Goal: Information Seeking & Learning: Learn about a topic

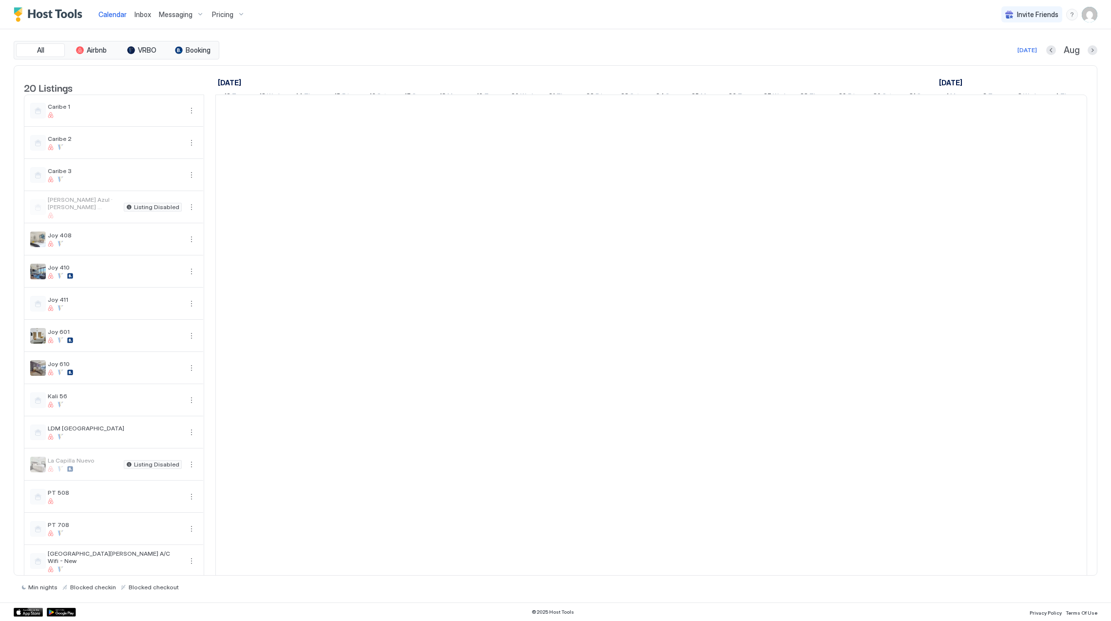
scroll to position [0, 541]
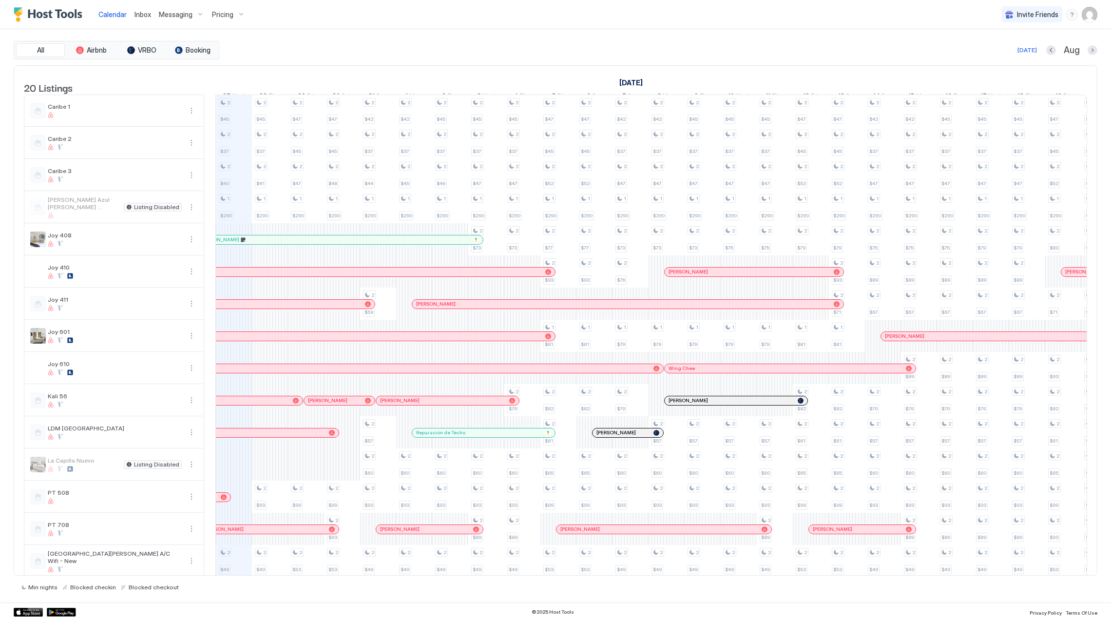
click at [218, 17] on span "Pricing" at bounding box center [222, 14] width 21 height 9
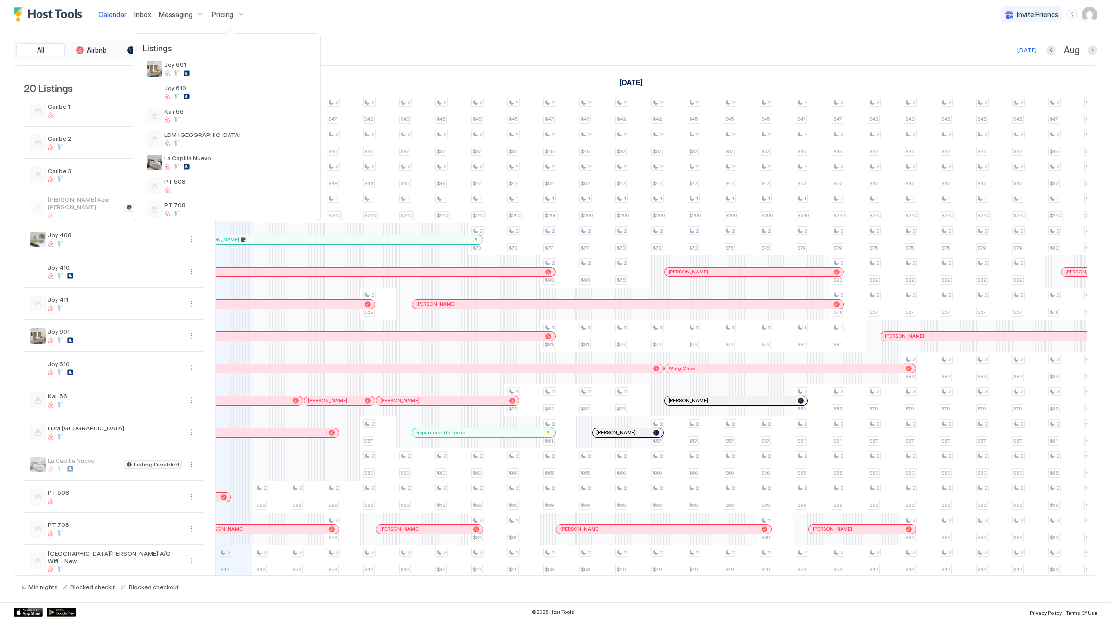
scroll to position [195, 0]
click at [219, 80] on div at bounding box center [235, 78] width 142 height 6
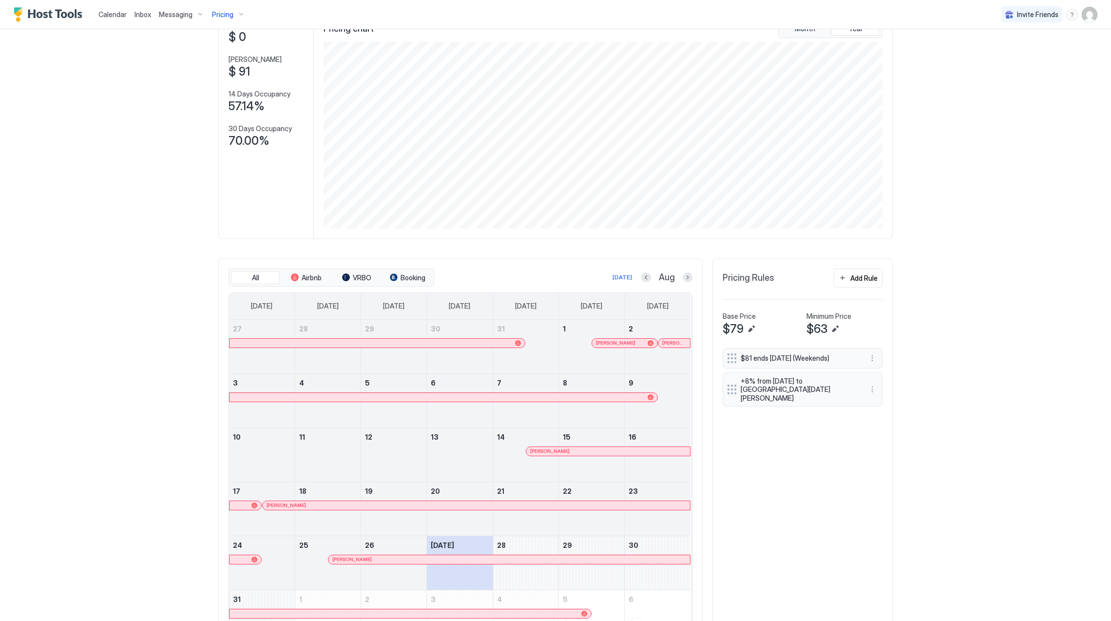
scroll to position [133, 0]
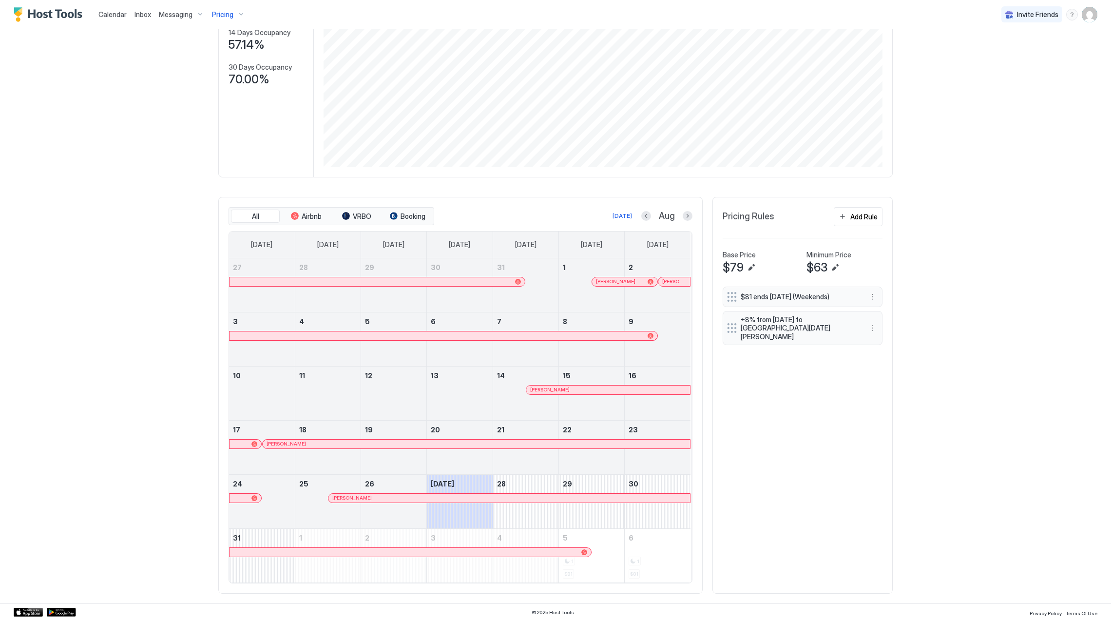
click at [621, 281] on div at bounding box center [625, 282] width 8 height 8
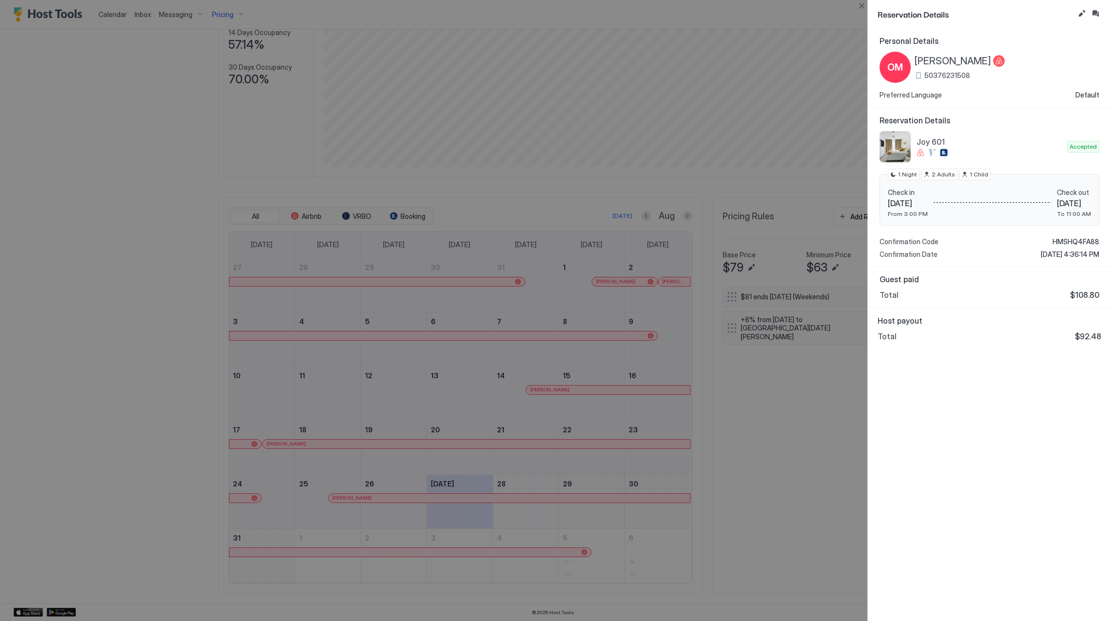
click at [516, 384] on div at bounding box center [555, 310] width 1111 height 621
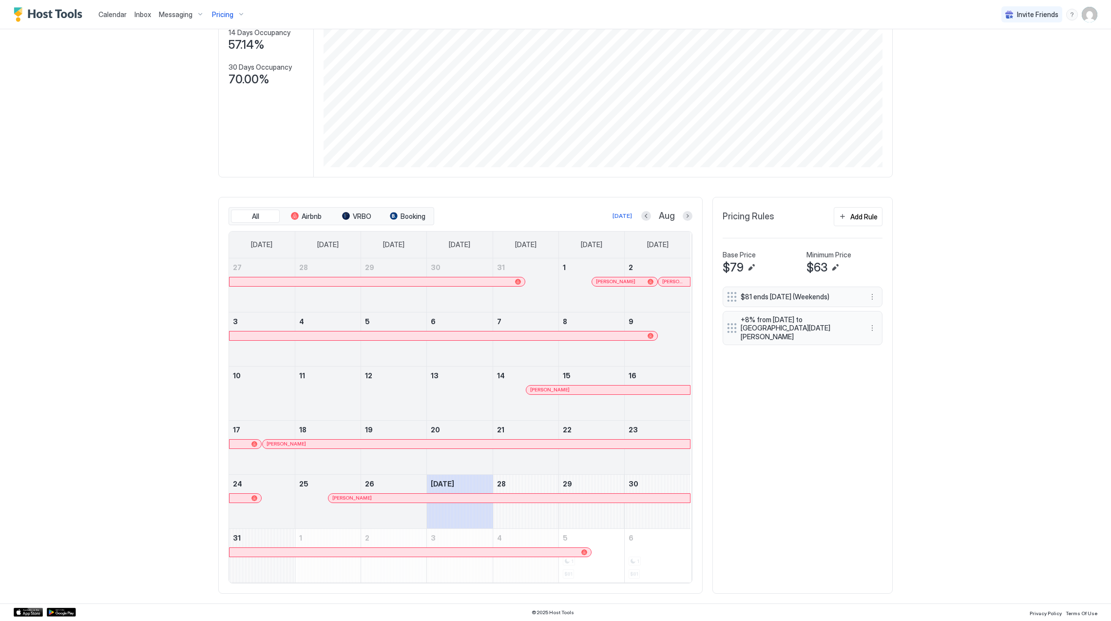
click at [609, 338] on div at bounding box center [444, 335] width 428 height 9
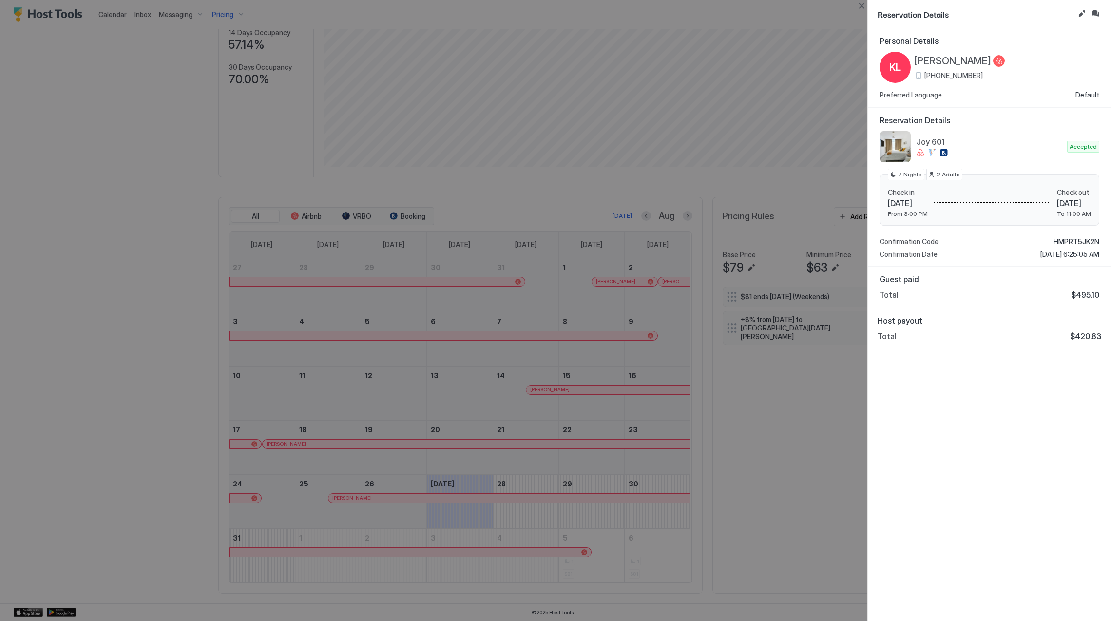
drag, startPoint x: 486, startPoint y: 482, endPoint x: 490, endPoint y: 473, distance: 10.3
click at [486, 481] on div at bounding box center [555, 310] width 1111 height 621
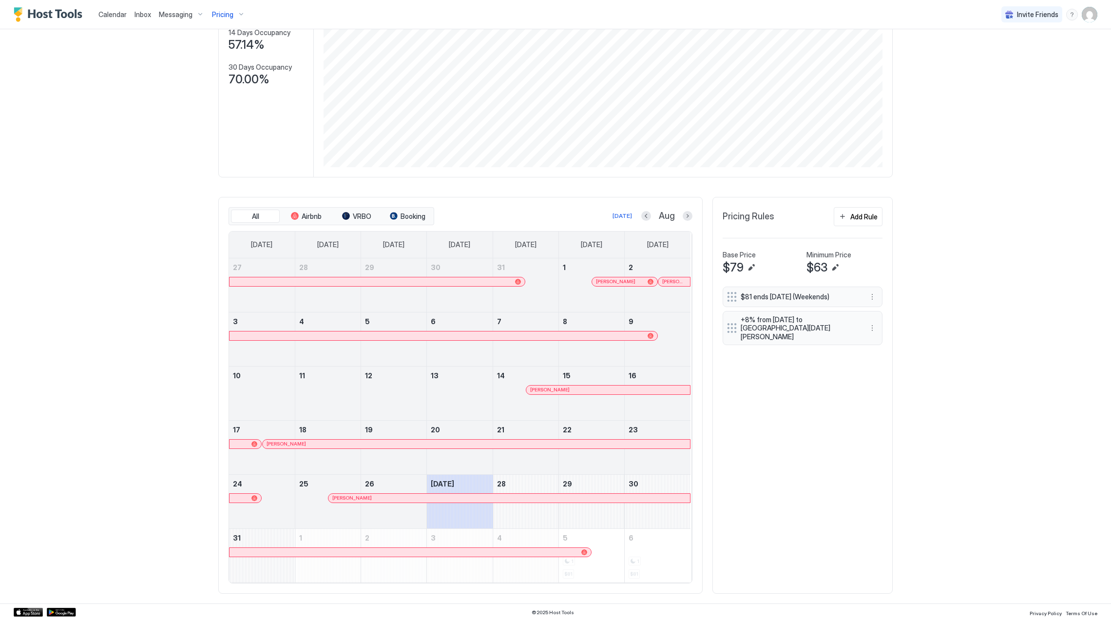
click at [545, 390] on div at bounding box center [549, 390] width 8 height 8
click at [436, 439] on link "[PERSON_NAME]" at bounding box center [476, 444] width 429 height 10
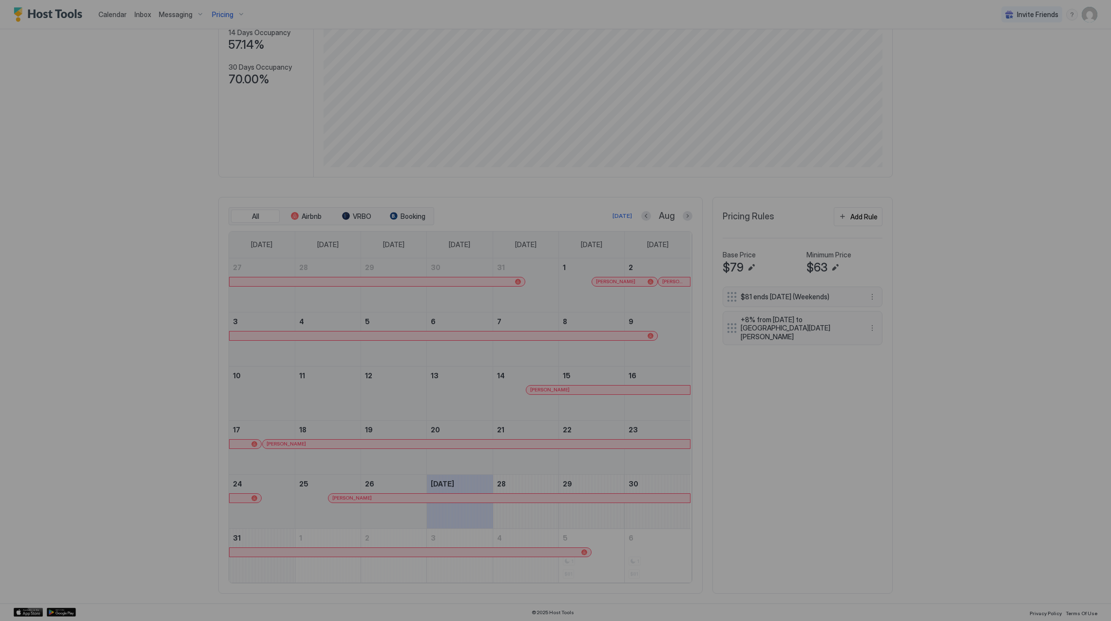
click at [437, 440] on div at bounding box center [555, 310] width 1111 height 621
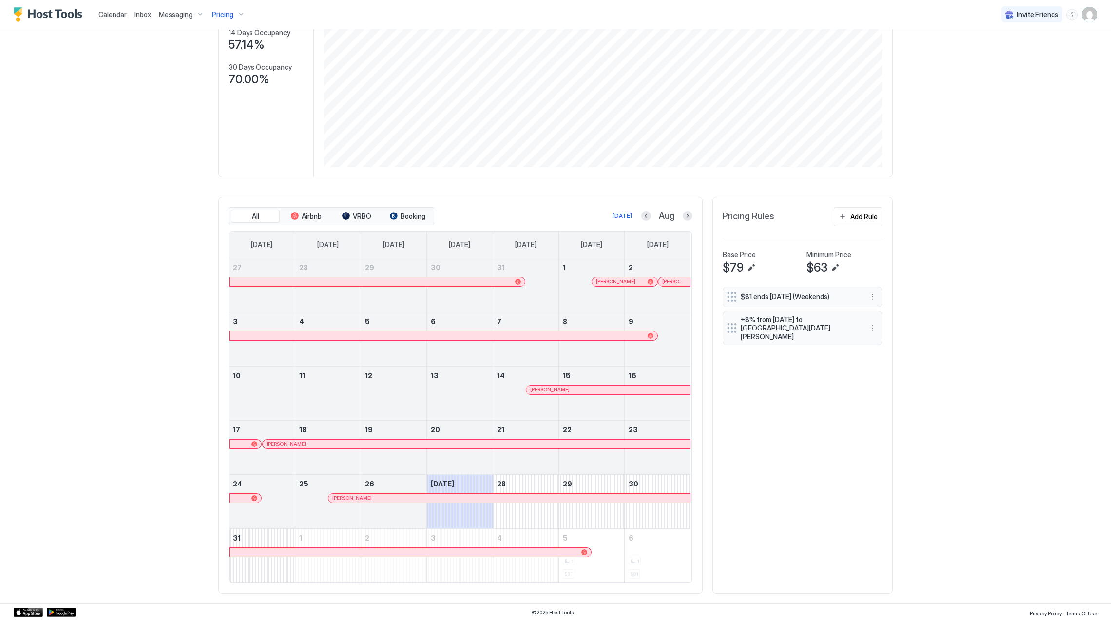
click at [443, 445] on div at bounding box center [447, 444] width 8 height 8
click at [387, 496] on div at bounding box center [391, 498] width 8 height 8
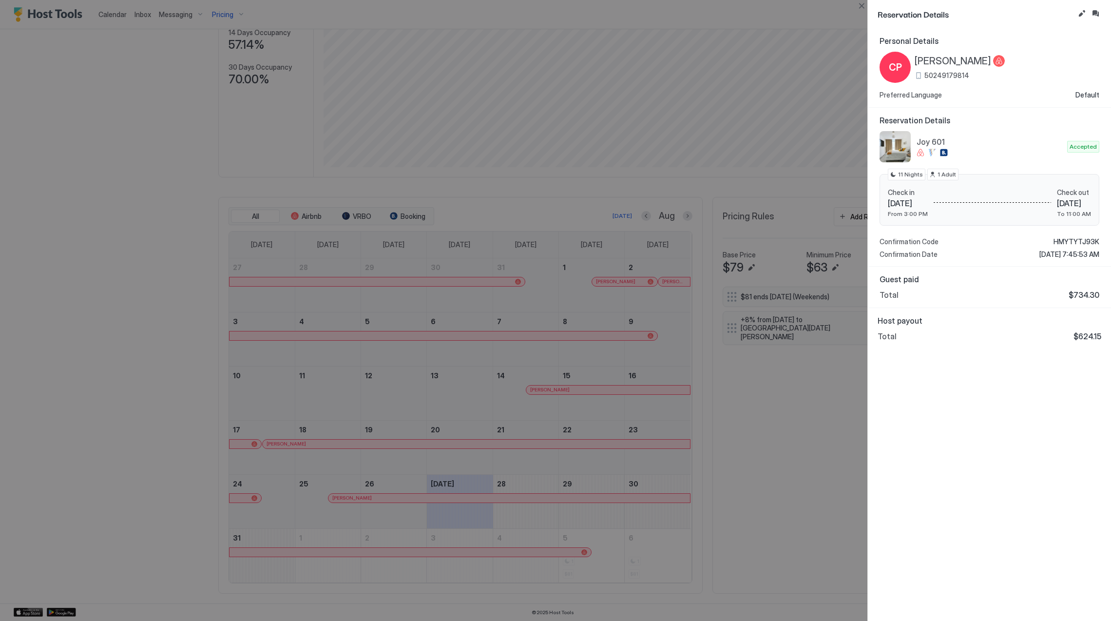
click at [936, 61] on span "[PERSON_NAME]" at bounding box center [953, 61] width 77 height 12
click at [1061, 242] on span "HMYTYTJ93K" at bounding box center [1077, 241] width 46 height 9
click at [695, 153] on div at bounding box center [555, 310] width 1111 height 621
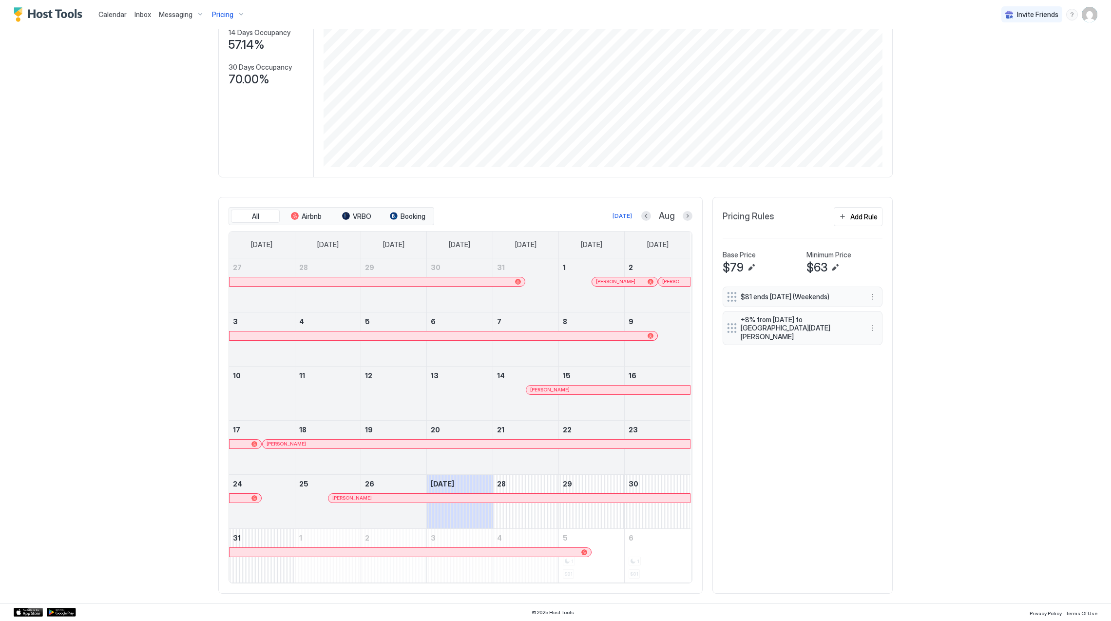
click at [597, 281] on div at bounding box center [601, 282] width 8 height 8
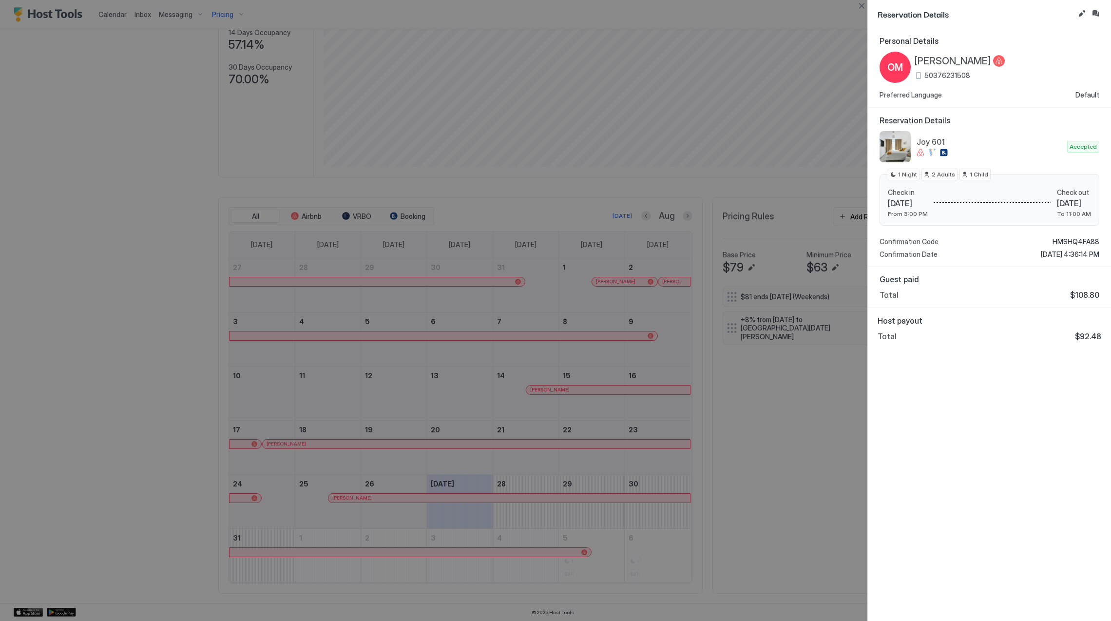
click at [679, 155] on div at bounding box center [555, 310] width 1111 height 621
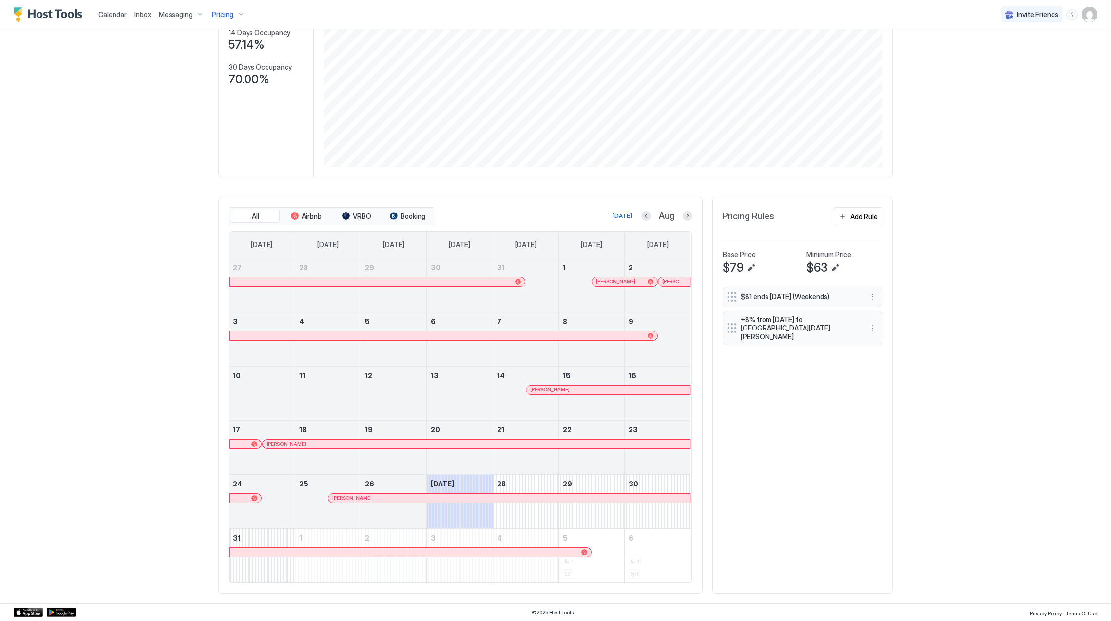
click at [574, 333] on div at bounding box center [578, 336] width 8 height 8
click at [597, 393] on div "[PERSON_NAME]" at bounding box center [608, 389] width 164 height 9
click at [389, 444] on div at bounding box center [393, 444] width 8 height 8
click at [321, 446] on div at bounding box center [325, 444] width 8 height 8
click at [391, 501] on link "[PERSON_NAME]" at bounding box center [509, 498] width 363 height 10
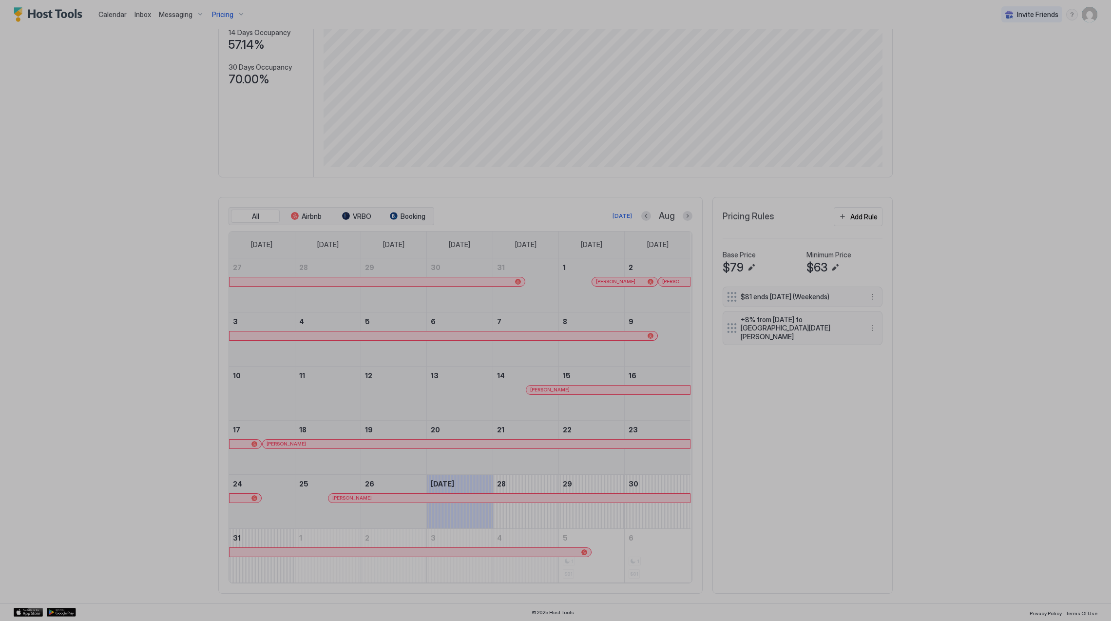
click at [392, 498] on div at bounding box center [555, 310] width 1111 height 621
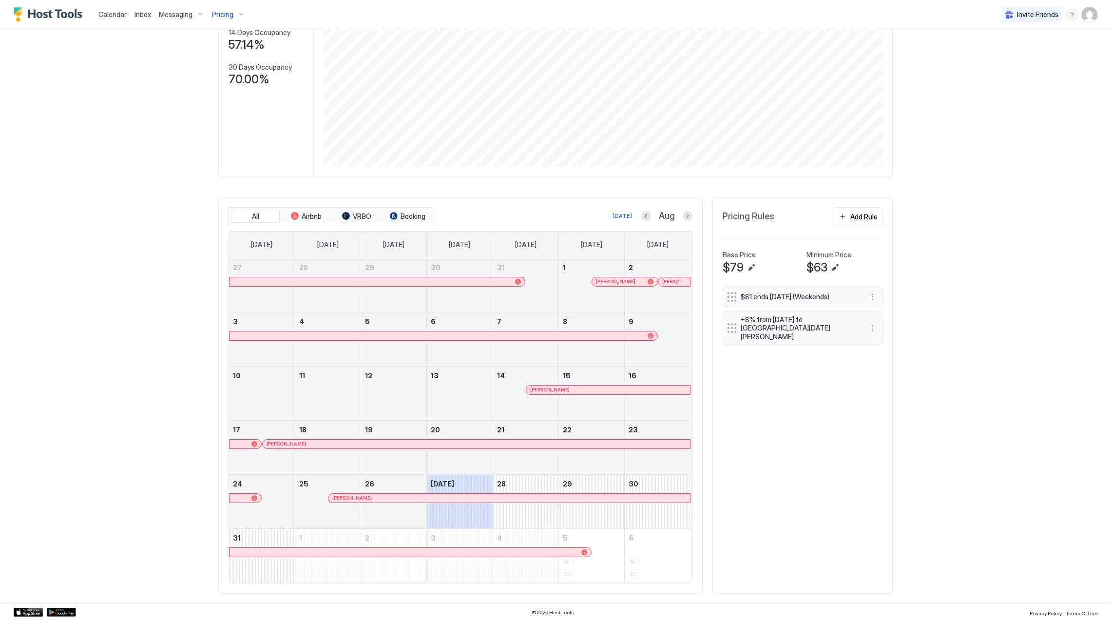
click at [219, 12] on span "Pricing" at bounding box center [222, 14] width 21 height 9
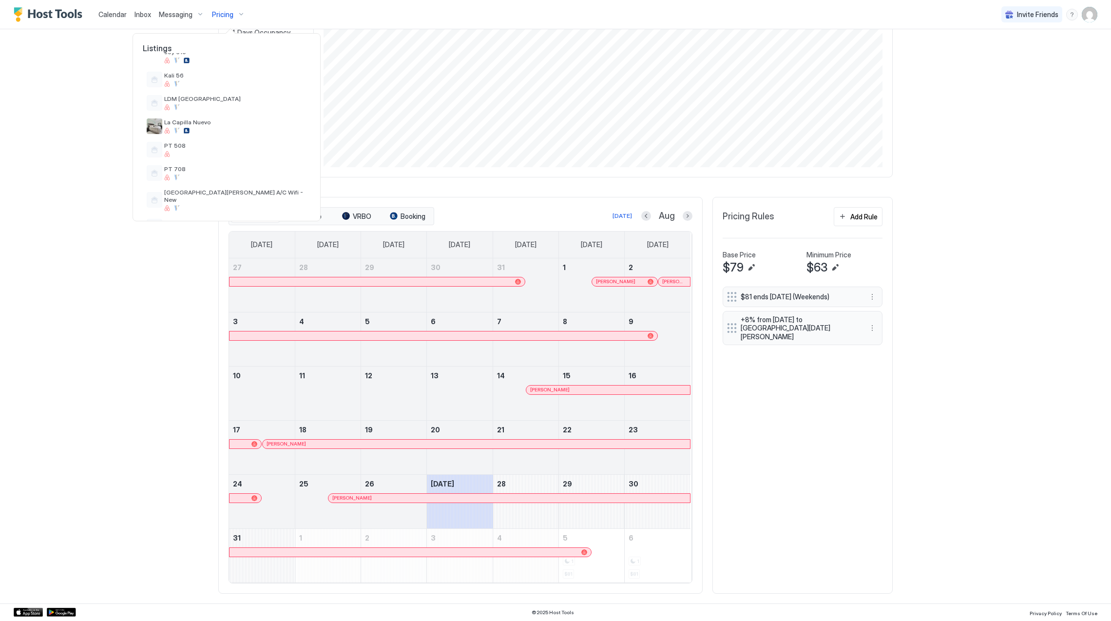
scroll to position [349, 0]
click at [229, 115] on div at bounding box center [235, 118] width 142 height 6
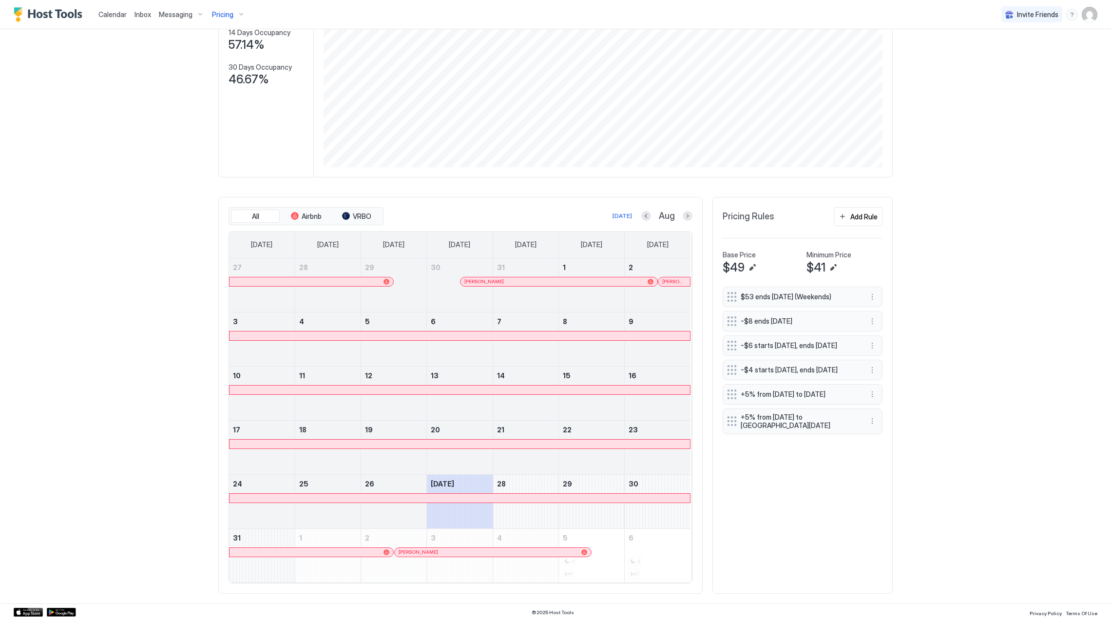
click at [504, 283] on div at bounding box center [508, 282] width 8 height 8
click at [662, 279] on div at bounding box center [666, 282] width 8 height 8
click at [227, 12] on span "Pricing" at bounding box center [222, 14] width 21 height 9
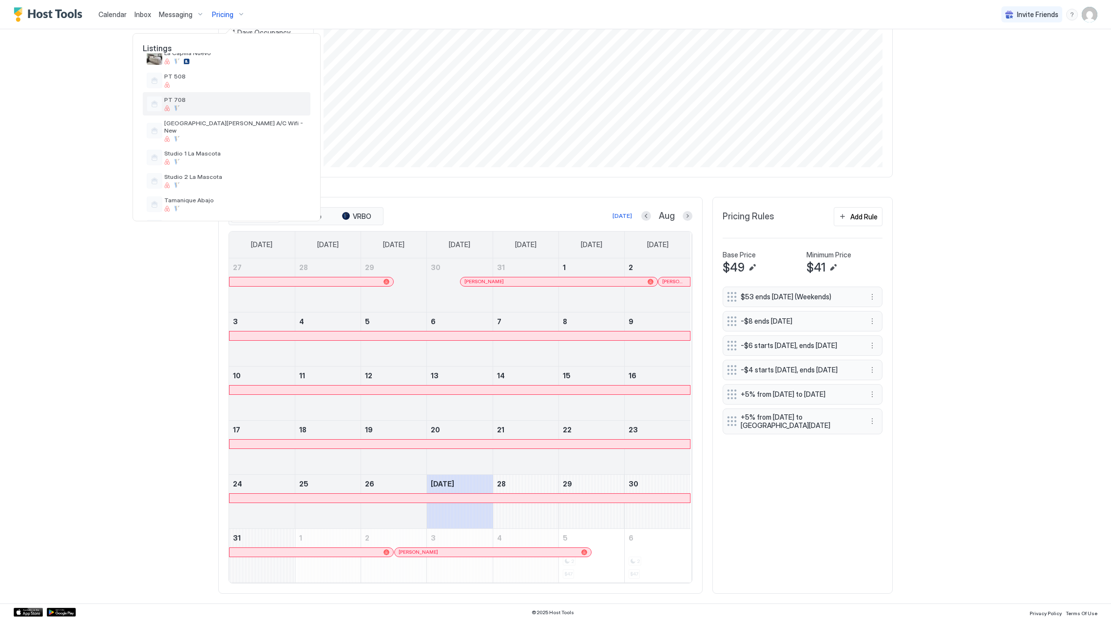
scroll to position [349, 0]
click at [248, 129] on span "Studio 2 La Mascota" at bounding box center [235, 132] width 142 height 7
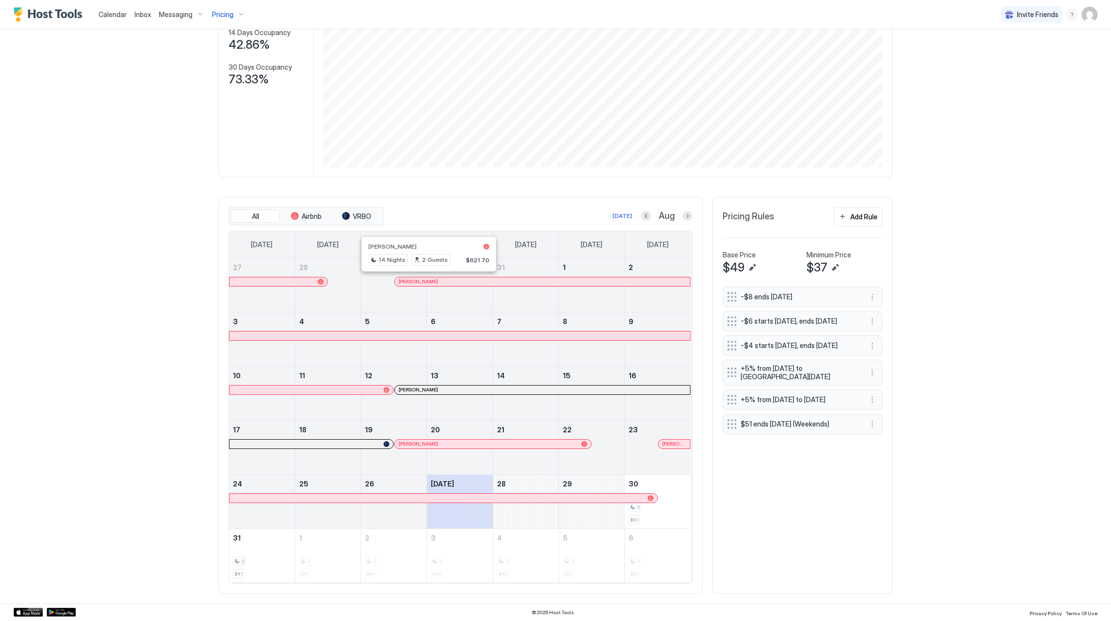
click at [425, 283] on div at bounding box center [429, 282] width 8 height 8
click at [461, 439] on link "[PERSON_NAME]" at bounding box center [492, 444] width 197 height 10
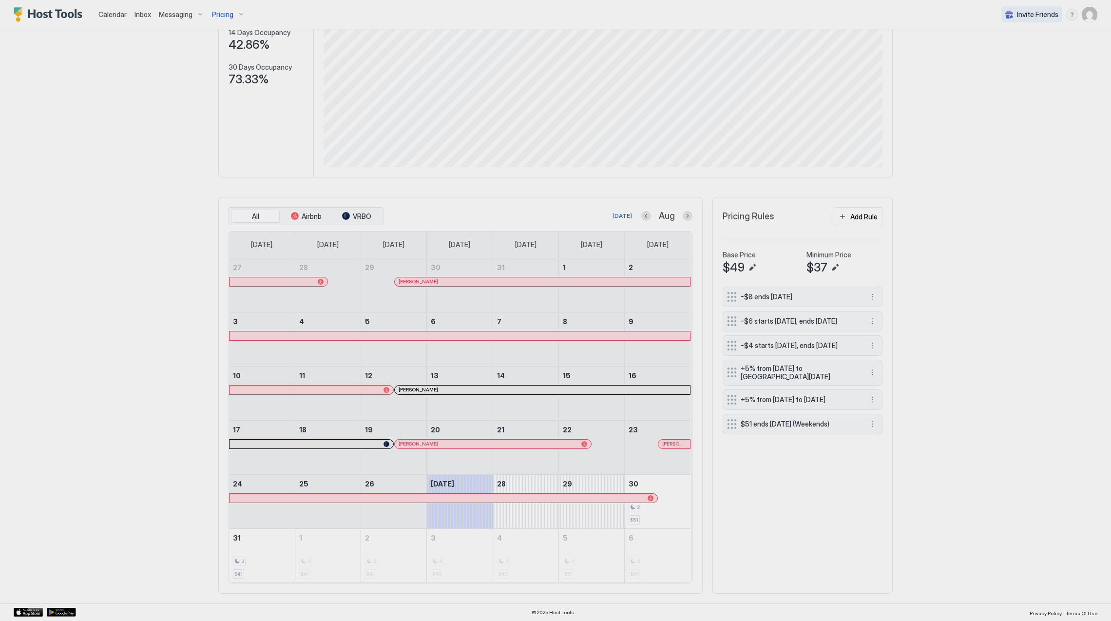
click at [472, 449] on div at bounding box center [555, 310] width 1111 height 621
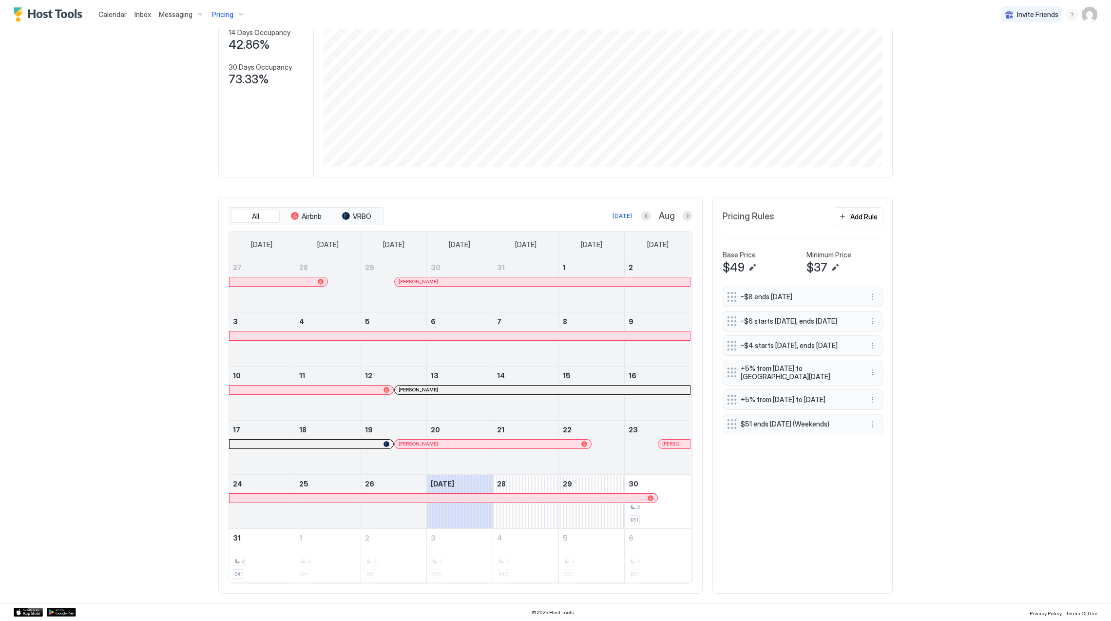
click at [473, 441] on div at bounding box center [477, 444] width 8 height 8
click at [664, 445] on div at bounding box center [668, 444] width 8 height 8
click at [214, 12] on span "Pricing" at bounding box center [222, 14] width 21 height 9
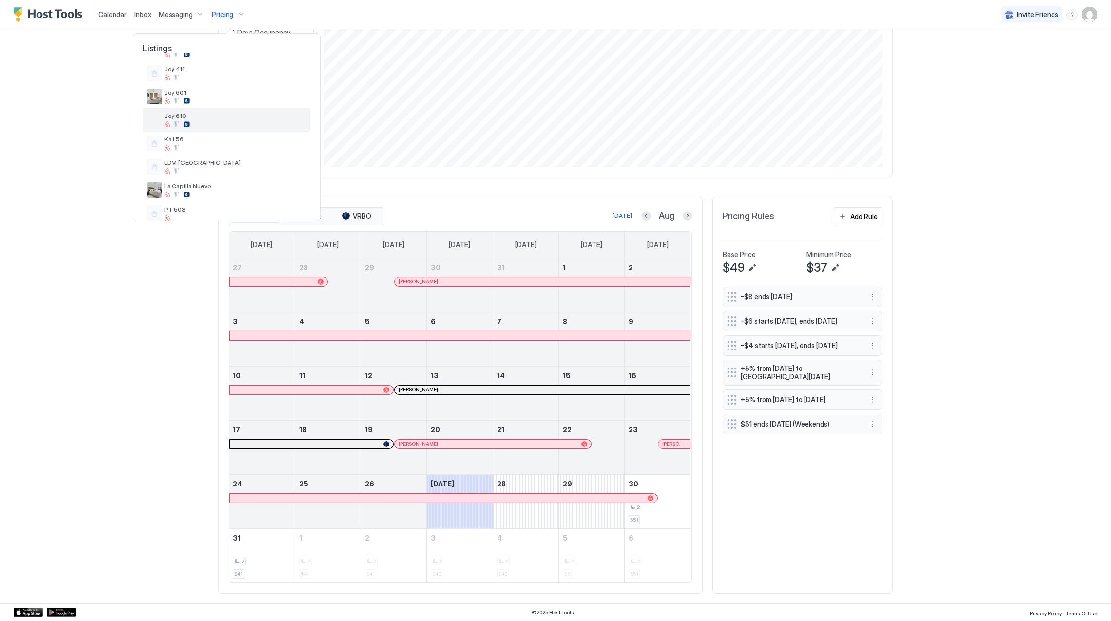
scroll to position [195, 0]
click at [208, 145] on div "LDM [GEOGRAPHIC_DATA]" at bounding box center [235, 143] width 142 height 15
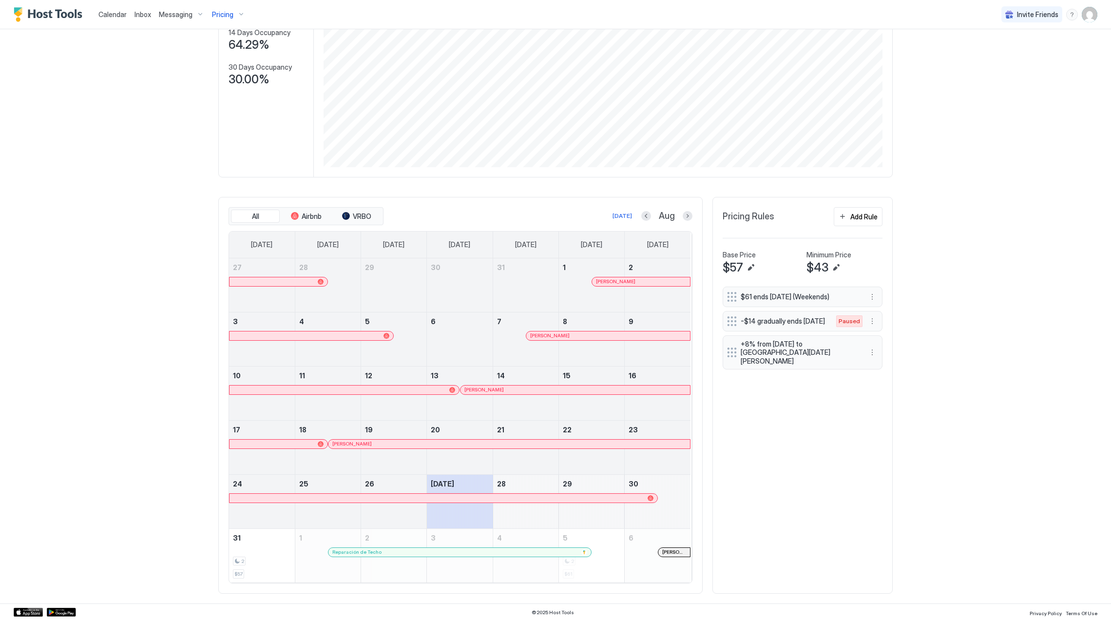
click at [0, 0] on div at bounding box center [0, 0] width 0 height 0
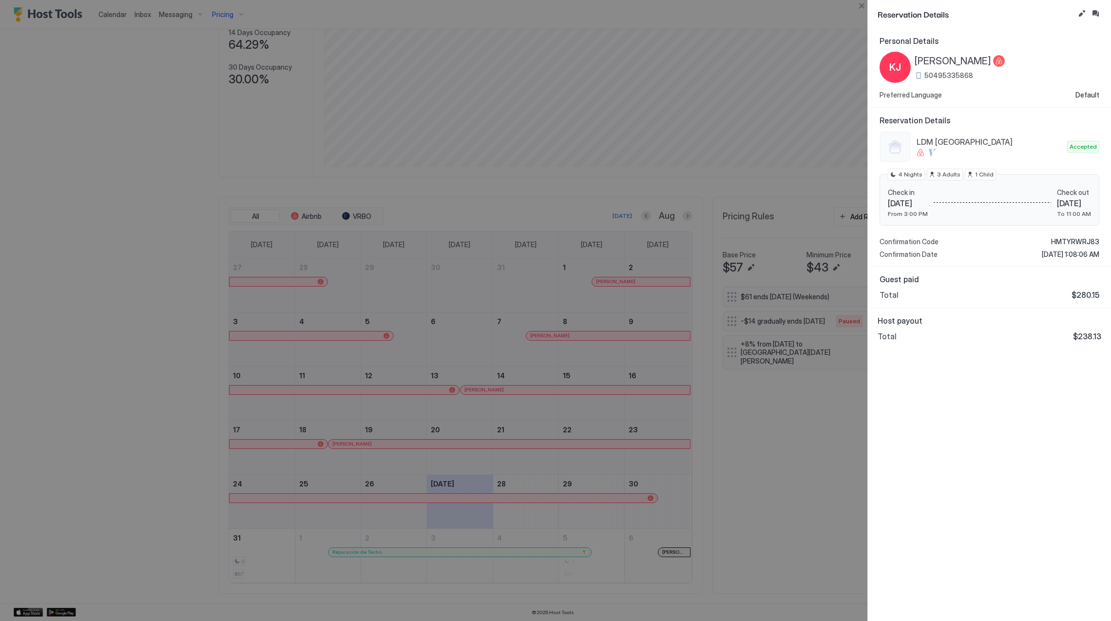
click at [643, 103] on div at bounding box center [555, 310] width 1111 height 621
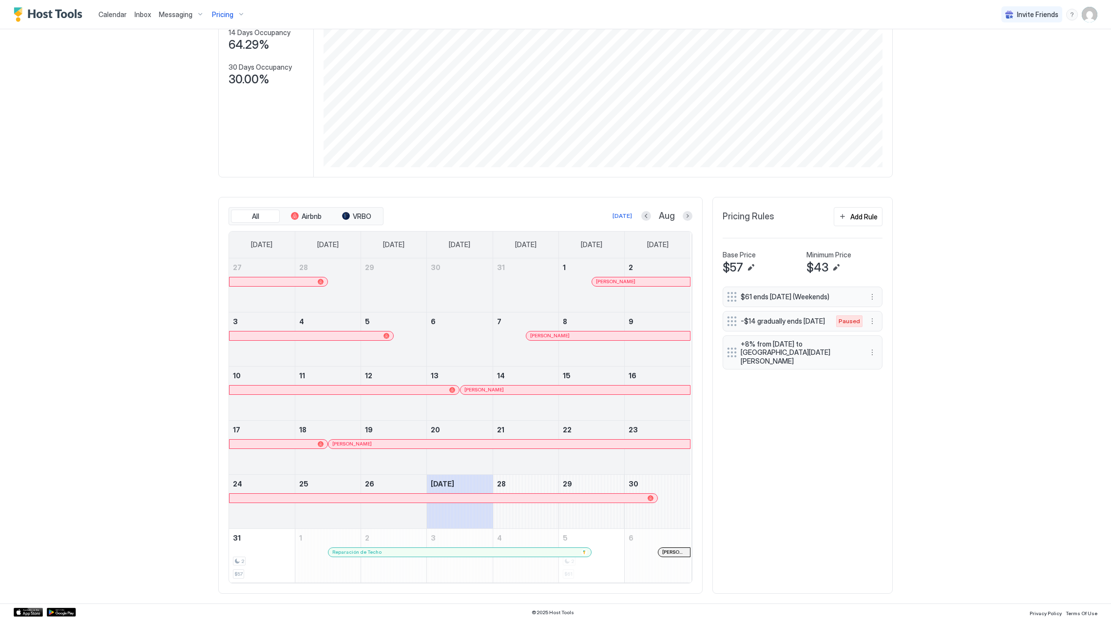
click at [613, 278] on div at bounding box center [617, 282] width 8 height 8
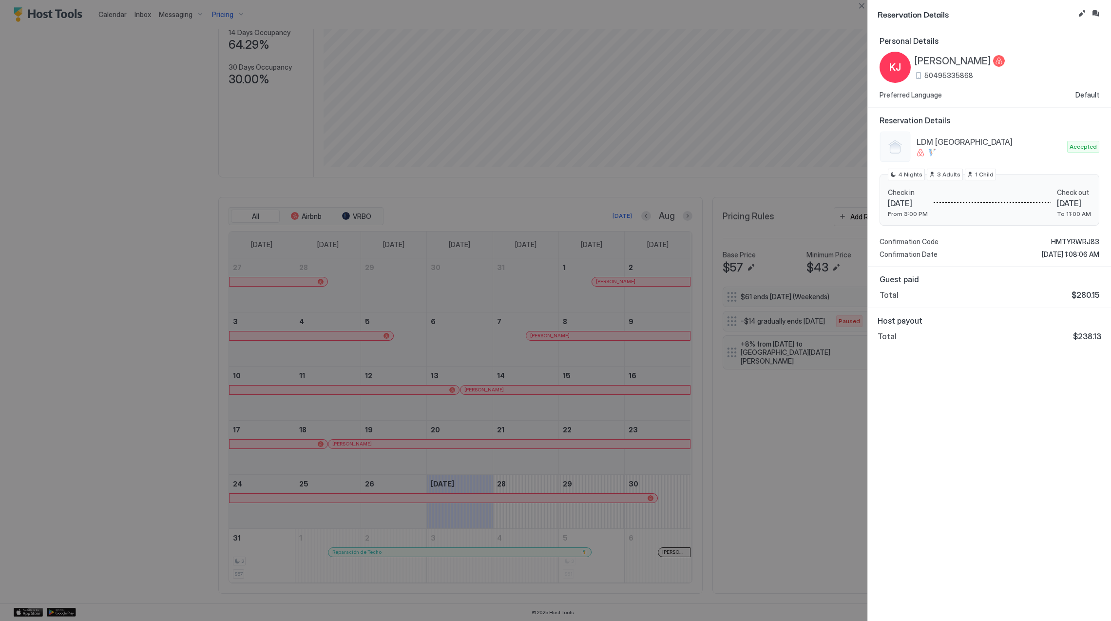
click at [537, 336] on div at bounding box center [555, 310] width 1111 height 621
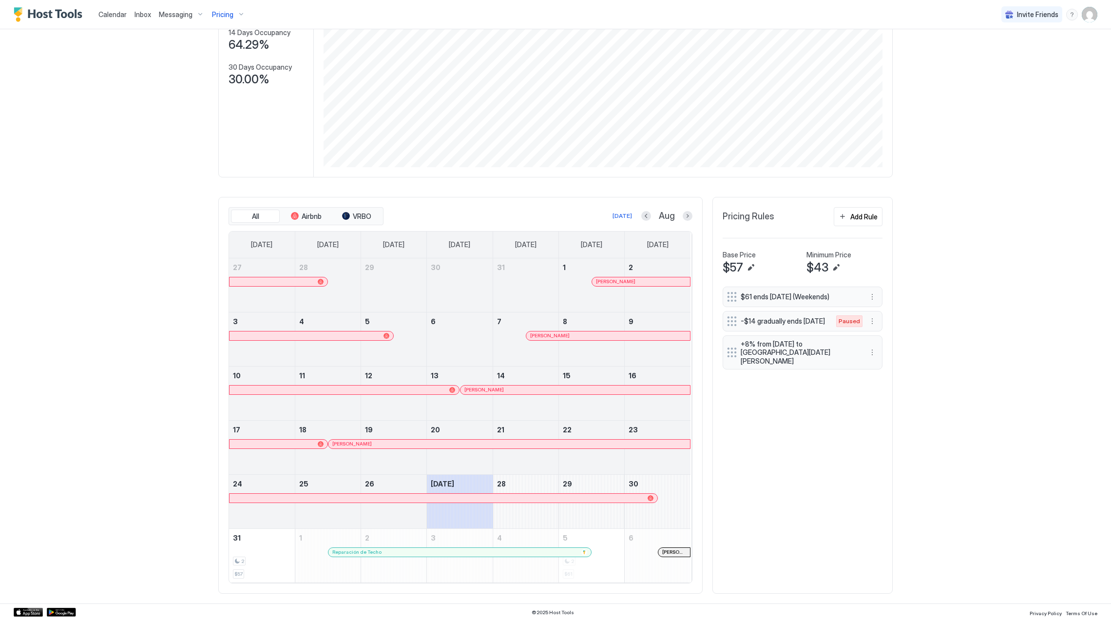
click at [537, 336] on div at bounding box center [541, 336] width 8 height 8
click at [524, 385] on link "[PERSON_NAME]" at bounding box center [575, 390] width 231 height 10
click at [447, 442] on div at bounding box center [451, 444] width 8 height 8
click at [225, 13] on span "Pricing" at bounding box center [222, 14] width 21 height 9
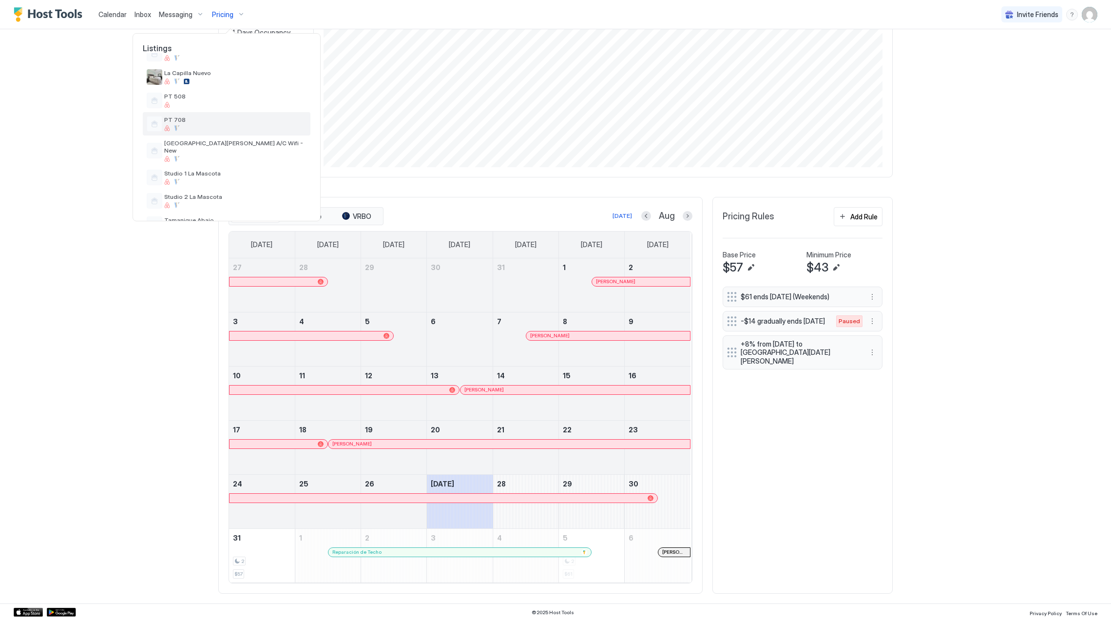
scroll to position [285, 0]
click at [221, 104] on div at bounding box center [235, 105] width 142 height 6
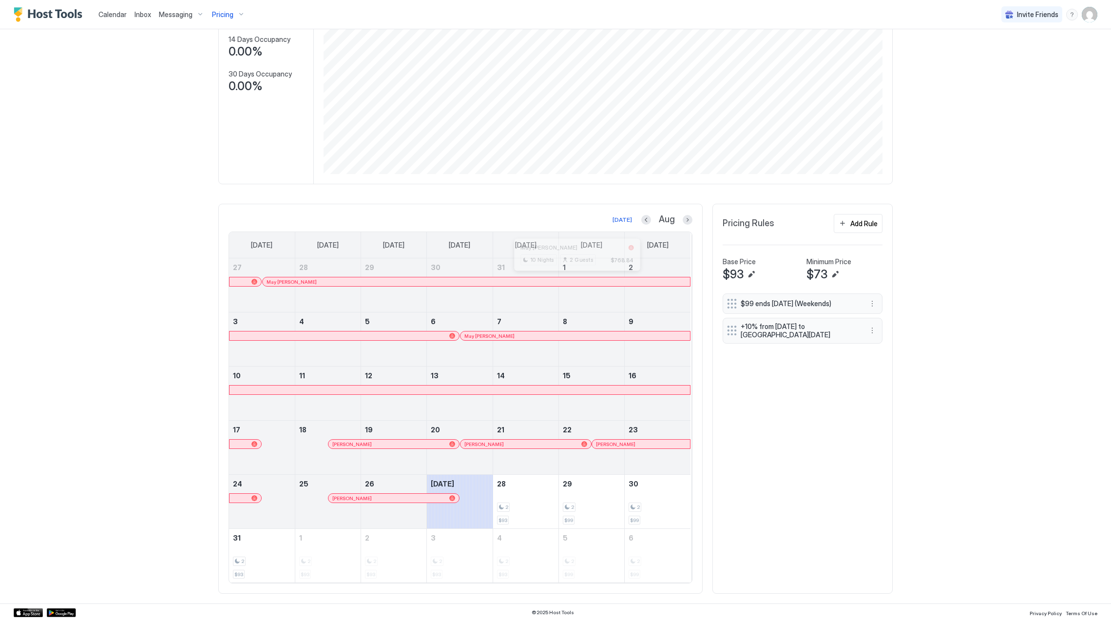
click at [574, 279] on div at bounding box center [578, 282] width 8 height 8
click at [480, 331] on div "May [PERSON_NAME]" at bounding box center [576, 335] width 230 height 9
click at [344, 445] on div at bounding box center [348, 444] width 8 height 8
click at [0, 0] on div at bounding box center [0, 0] width 0 height 0
click at [364, 442] on div at bounding box center [368, 444] width 8 height 8
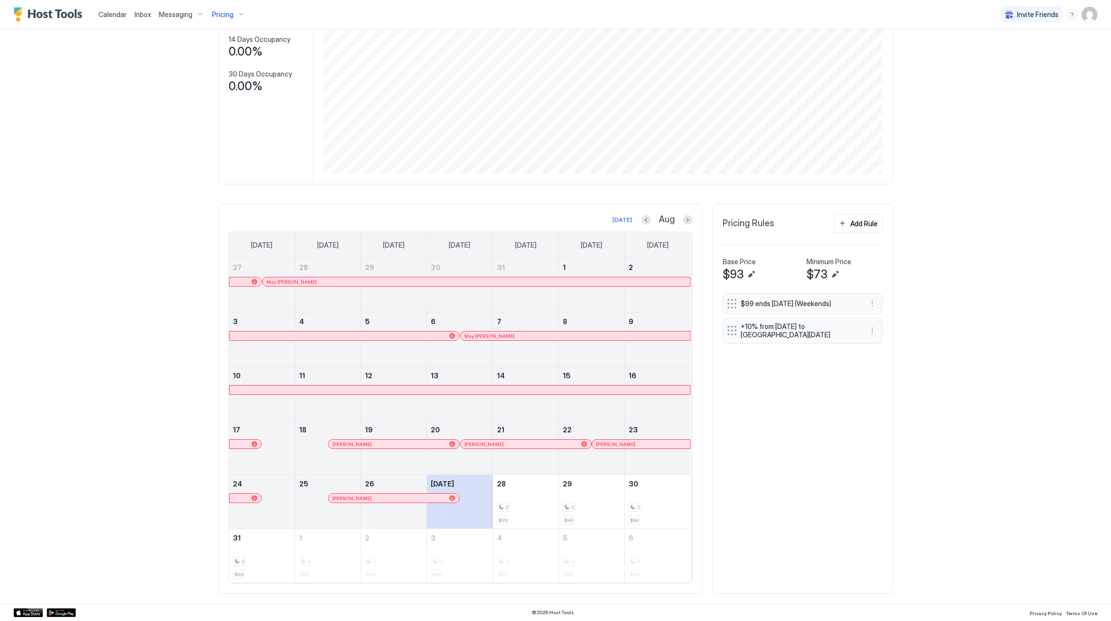
click at [632, 443] on div at bounding box center [636, 444] width 8 height 8
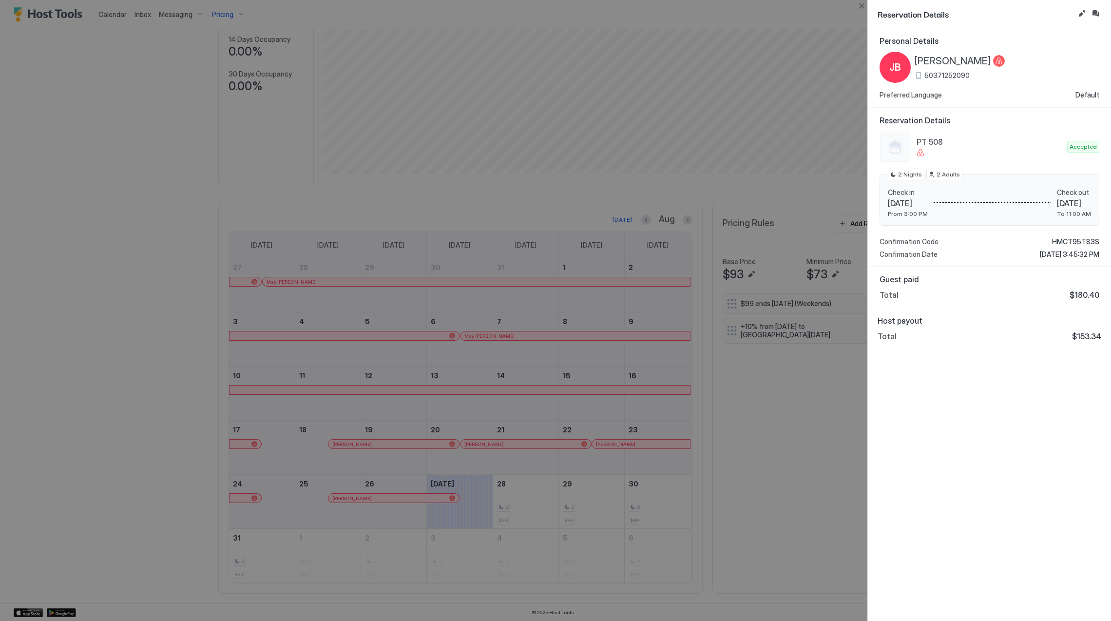
click at [402, 497] on div at bounding box center [555, 310] width 1111 height 621
click at [404, 494] on div at bounding box center [555, 310] width 1111 height 621
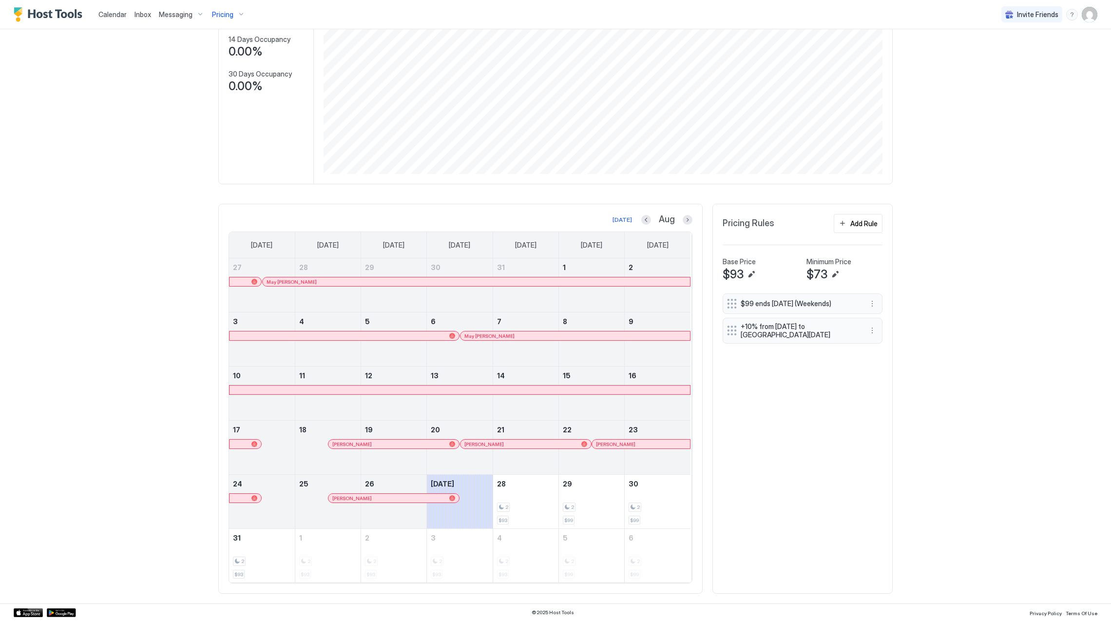
click at [401, 496] on div at bounding box center [405, 498] width 8 height 8
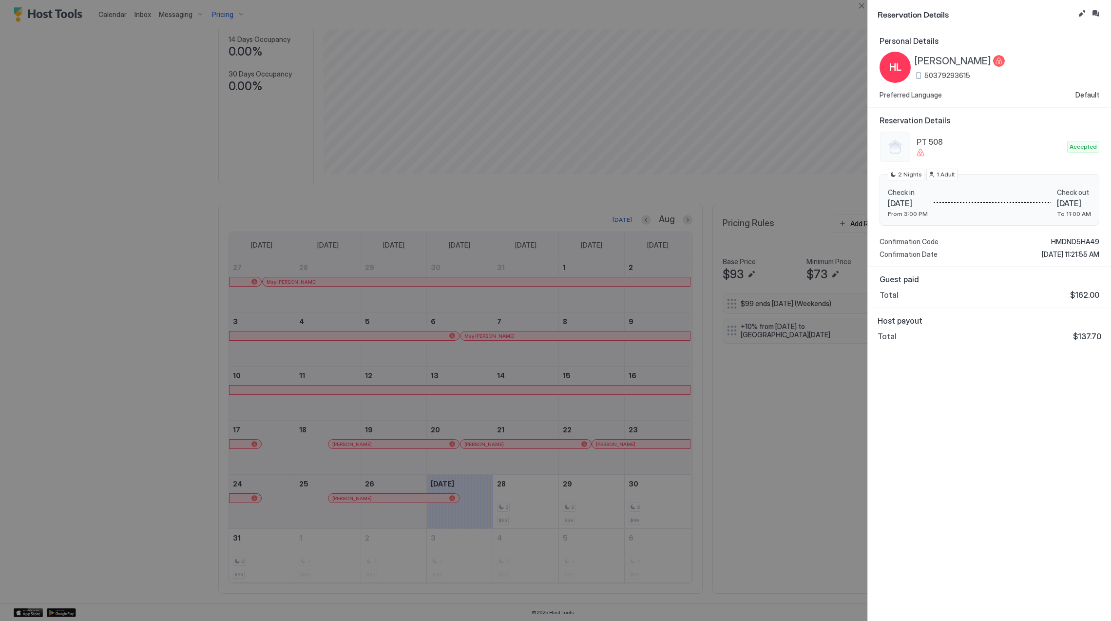
click at [956, 59] on span "[PERSON_NAME]" at bounding box center [953, 61] width 77 height 12
click at [1076, 240] on span "HMDND5HA49" at bounding box center [1075, 241] width 48 height 9
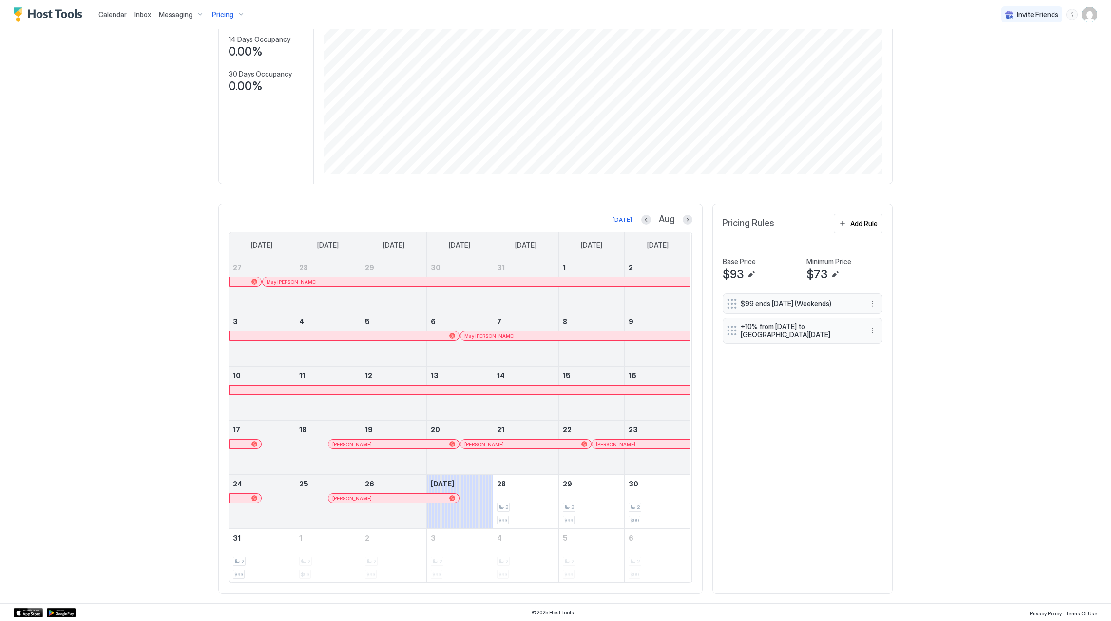
scroll to position [0, 0]
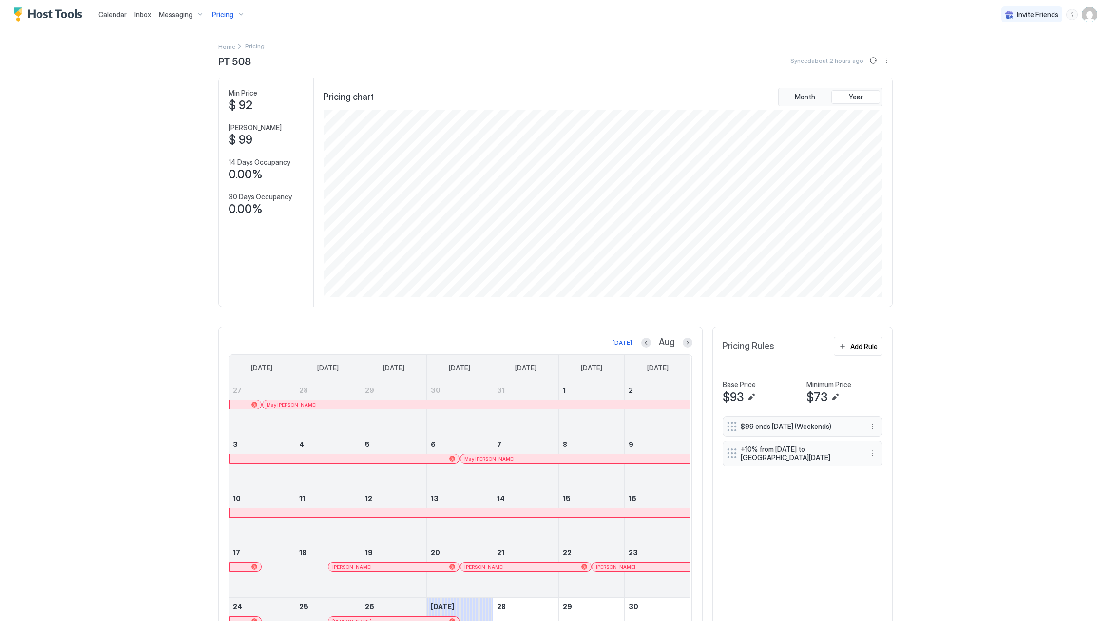
click at [210, 14] on div "Pricing" at bounding box center [228, 14] width 41 height 17
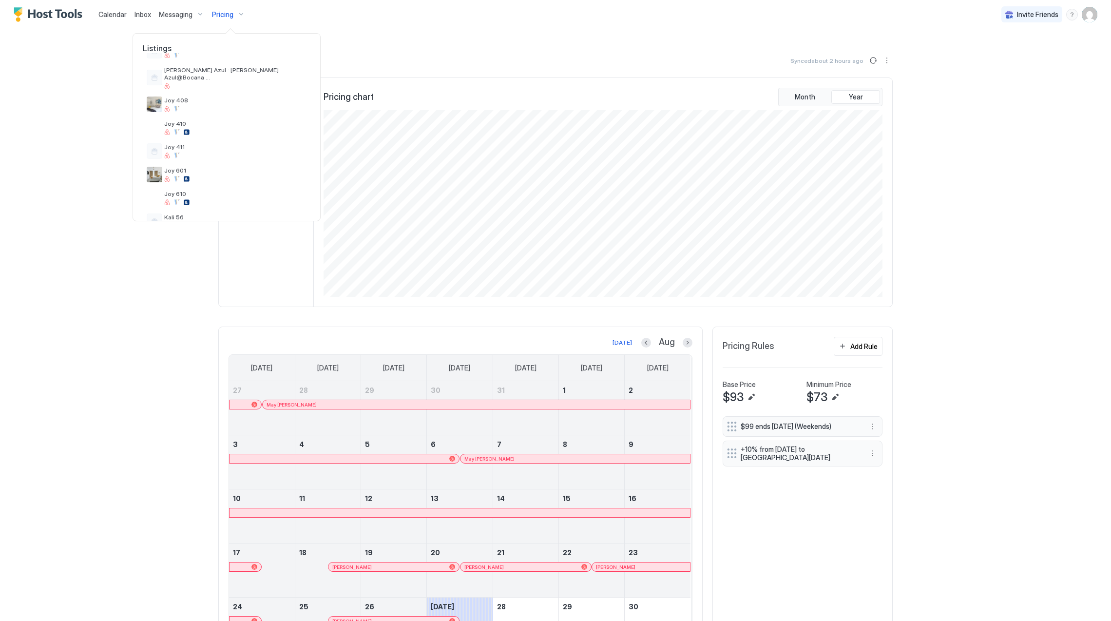
scroll to position [260, 0]
click at [202, 139] on div "PT 708" at bounding box center [227, 148] width 168 height 23
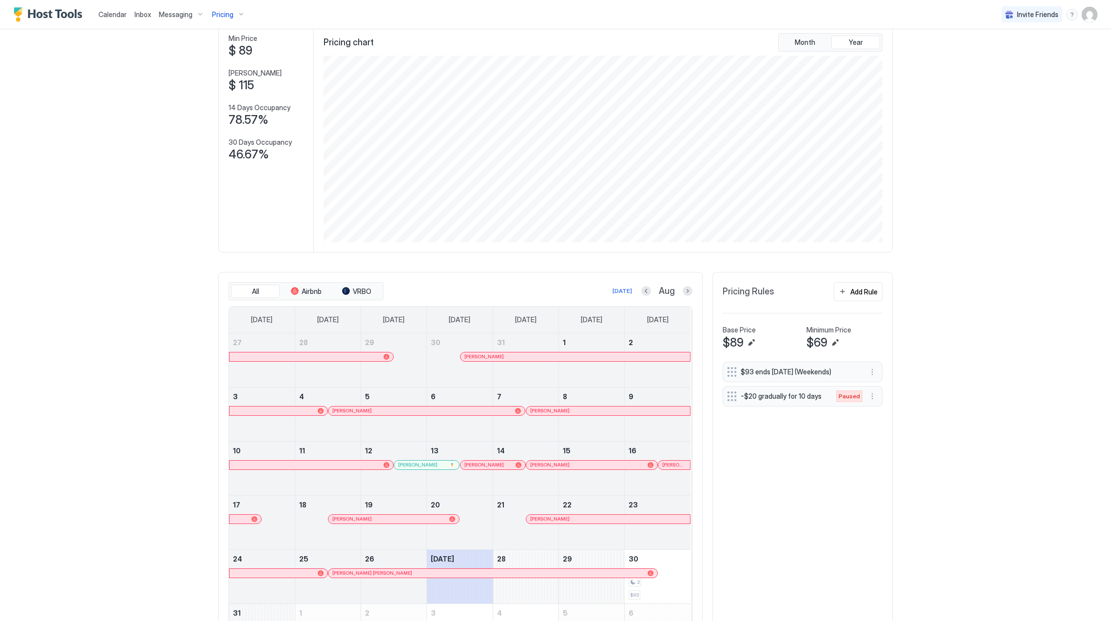
scroll to position [133, 0]
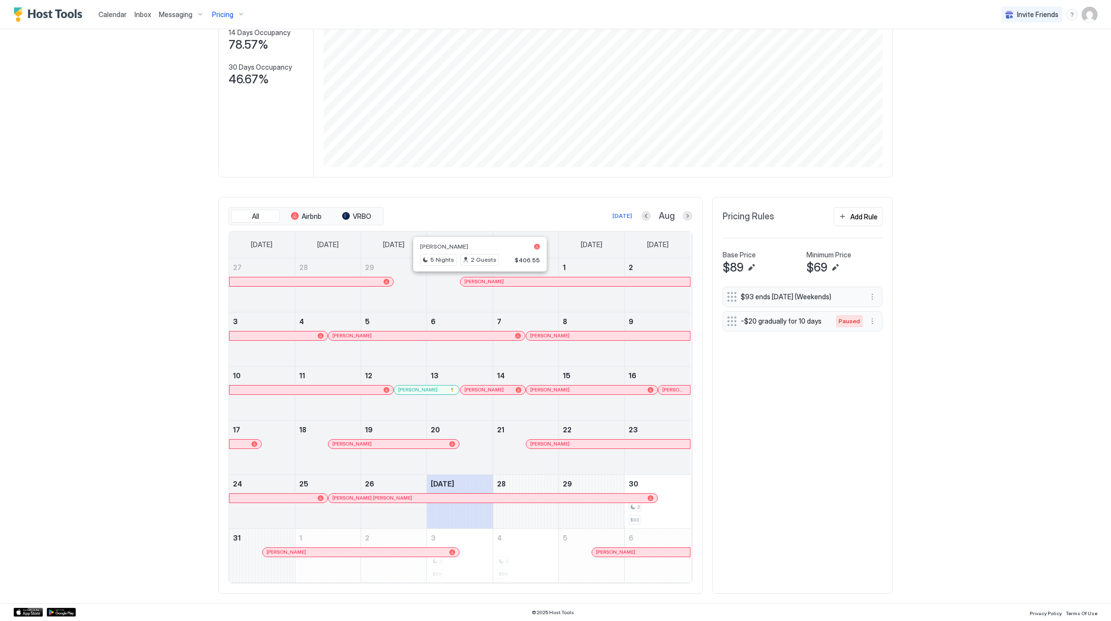
click at [477, 281] on div at bounding box center [481, 282] width 8 height 8
click at [430, 335] on div at bounding box center [434, 336] width 8 height 8
click at [611, 335] on div at bounding box center [615, 336] width 8 height 8
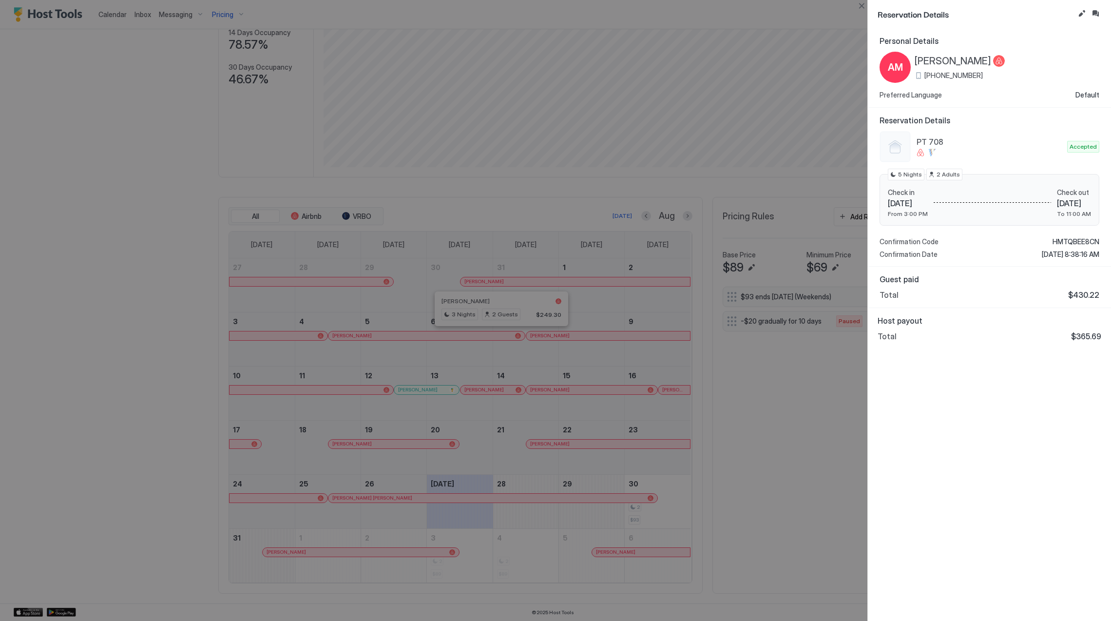
click at [523, 368] on div at bounding box center [555, 310] width 1111 height 621
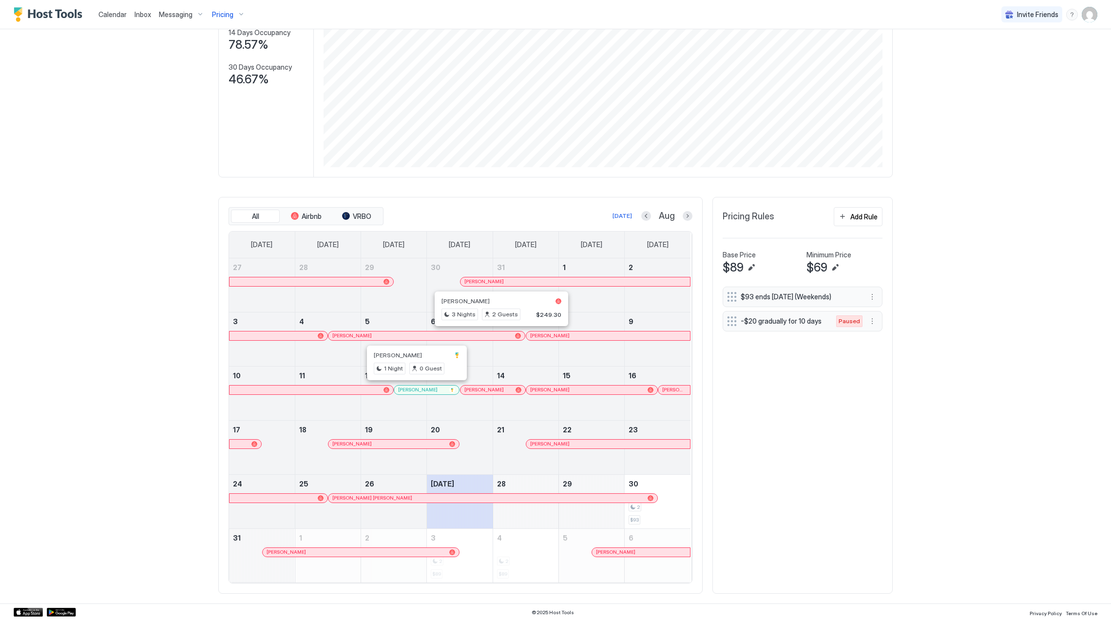
click at [416, 390] on div at bounding box center [420, 390] width 8 height 8
click at [484, 387] on div at bounding box center [488, 390] width 8 height 8
click at [573, 388] on div at bounding box center [577, 390] width 8 height 8
click at [672, 392] on div at bounding box center [676, 390] width 8 height 8
click at [411, 444] on div at bounding box center [415, 444] width 8 height 8
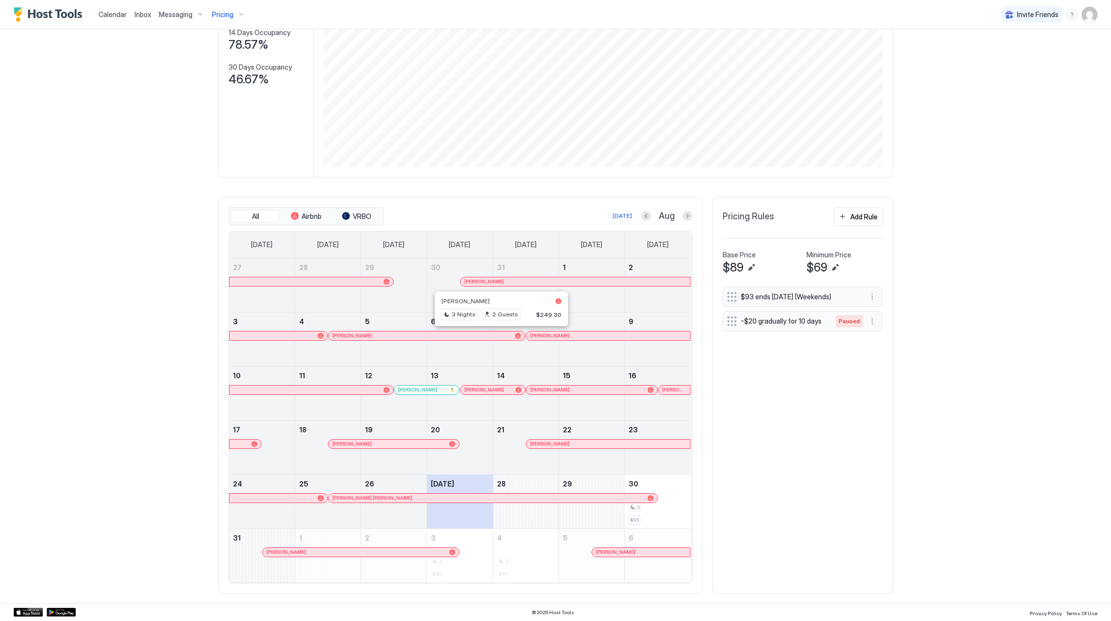
click at [537, 388] on div at bounding box center [541, 390] width 8 height 8
click at [677, 386] on div at bounding box center [681, 390] width 8 height 8
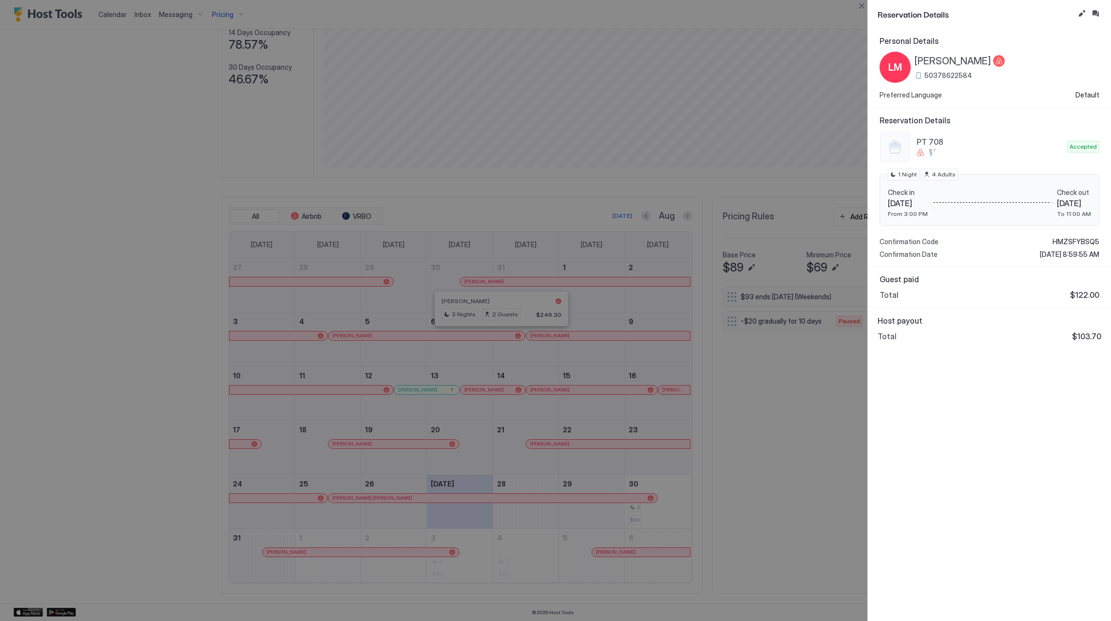
click at [365, 443] on div at bounding box center [555, 310] width 1111 height 621
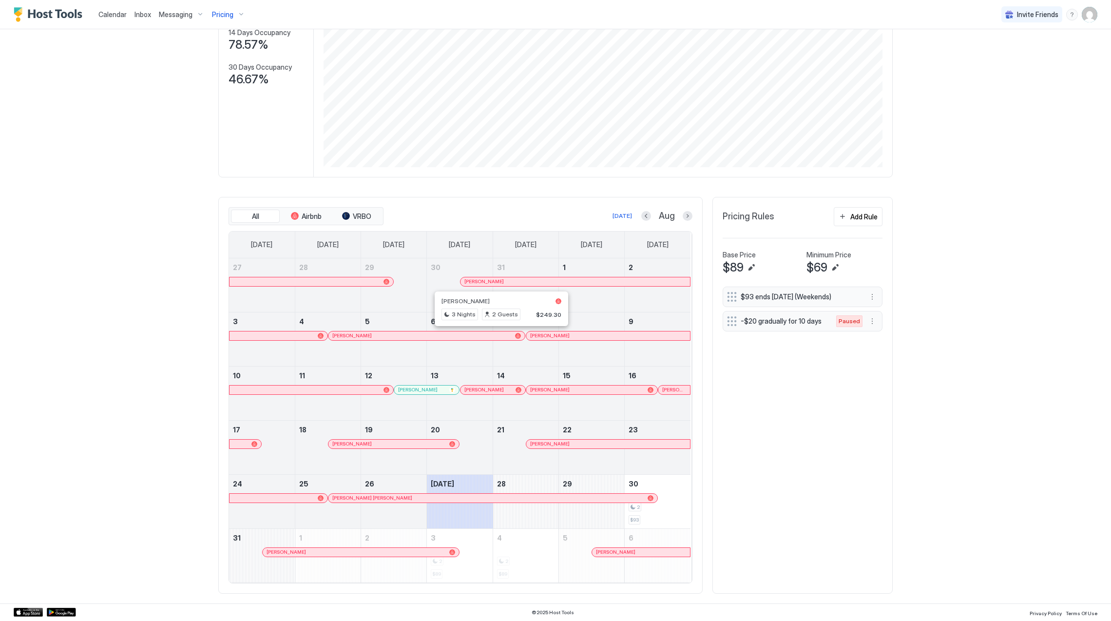
click at [365, 443] on div at bounding box center [369, 444] width 8 height 8
click at [570, 442] on div at bounding box center [574, 444] width 8 height 8
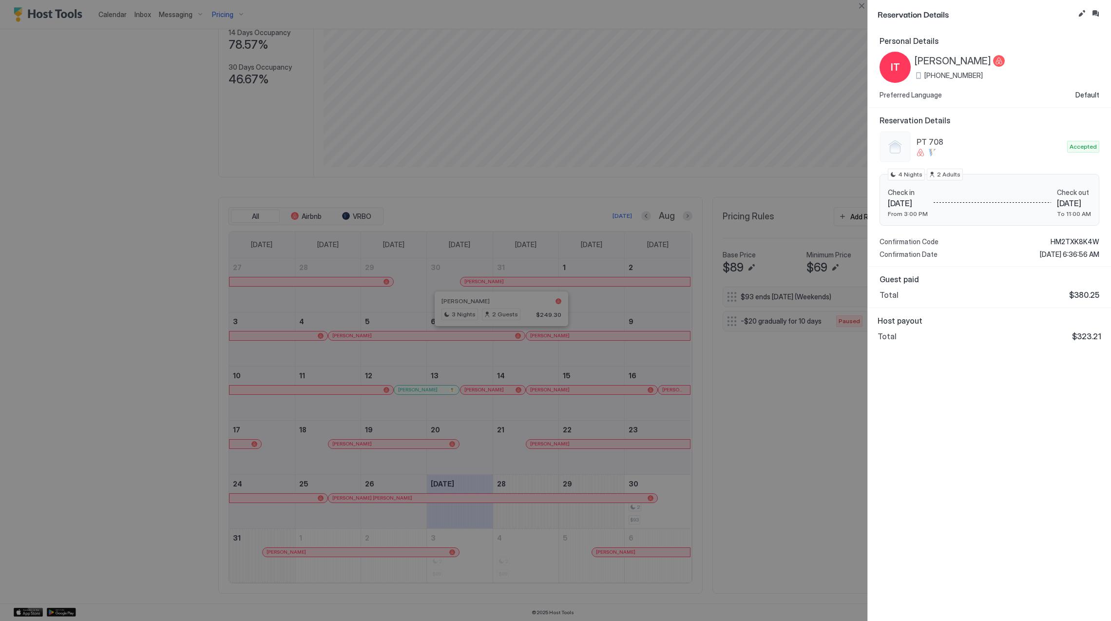
click at [648, 387] on div at bounding box center [555, 310] width 1111 height 621
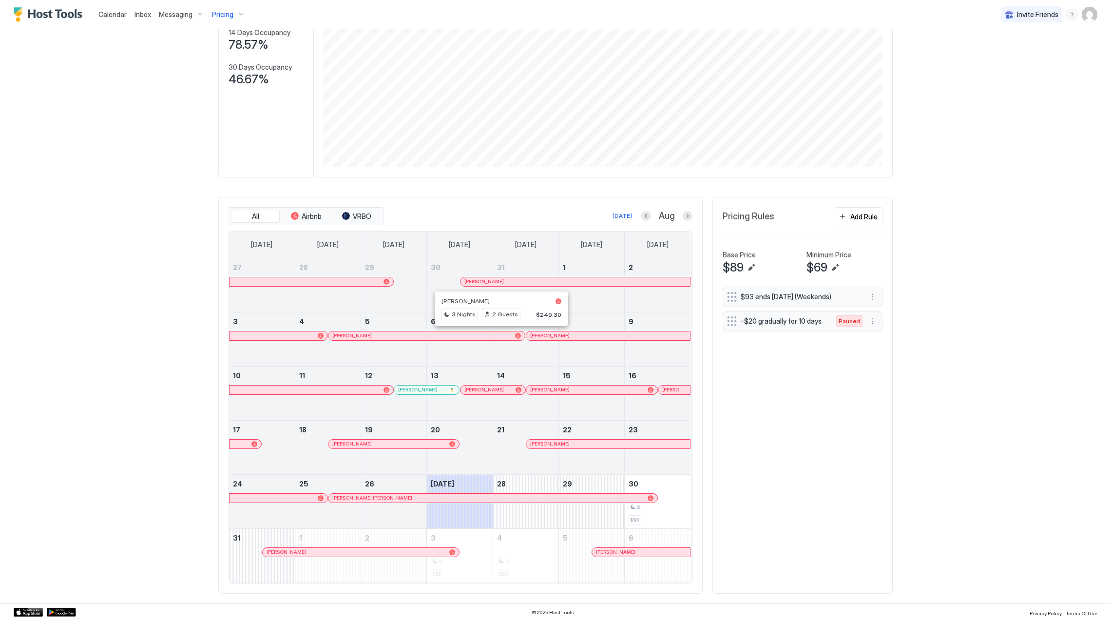
click at [562, 441] on div at bounding box center [566, 444] width 8 height 8
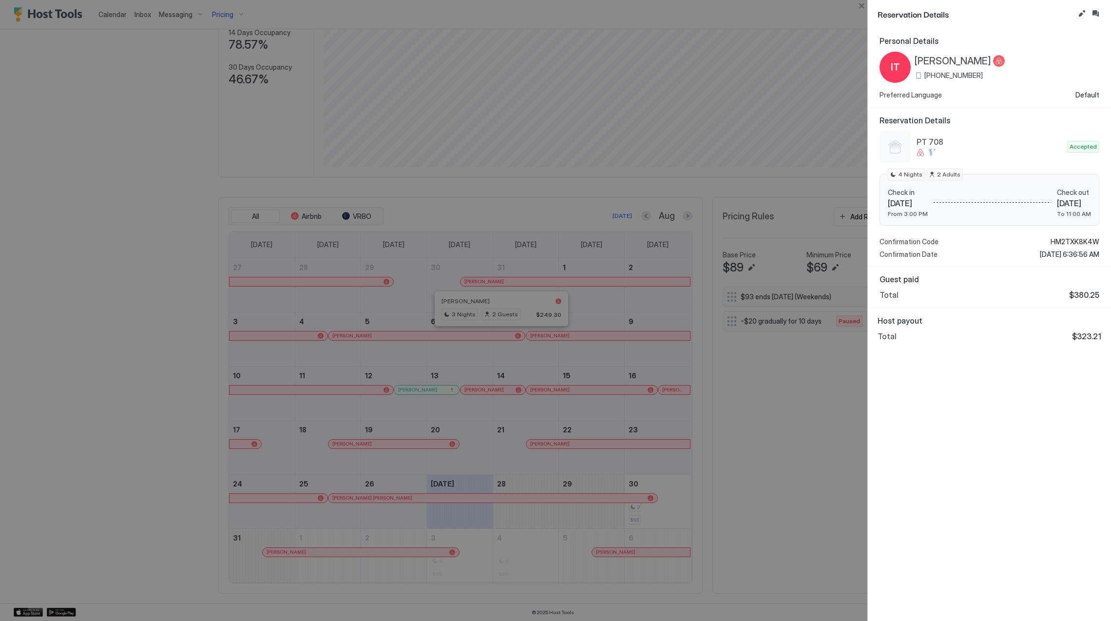
click at [937, 408] on div "Personal Details IT [PERSON_NAME] [PHONE_NUMBER] Preferred Language Default Res…" at bounding box center [989, 324] width 243 height 593
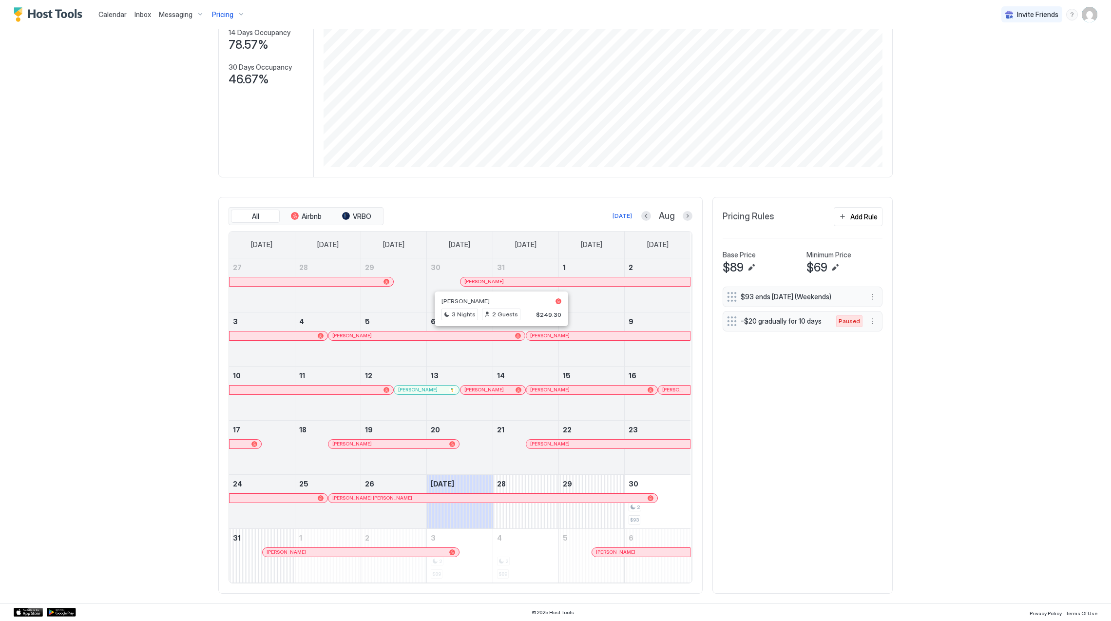
click at [403, 500] on div at bounding box center [407, 498] width 8 height 8
click at [364, 497] on div at bounding box center [368, 498] width 8 height 8
click at [375, 550] on div at bounding box center [379, 552] width 8 height 8
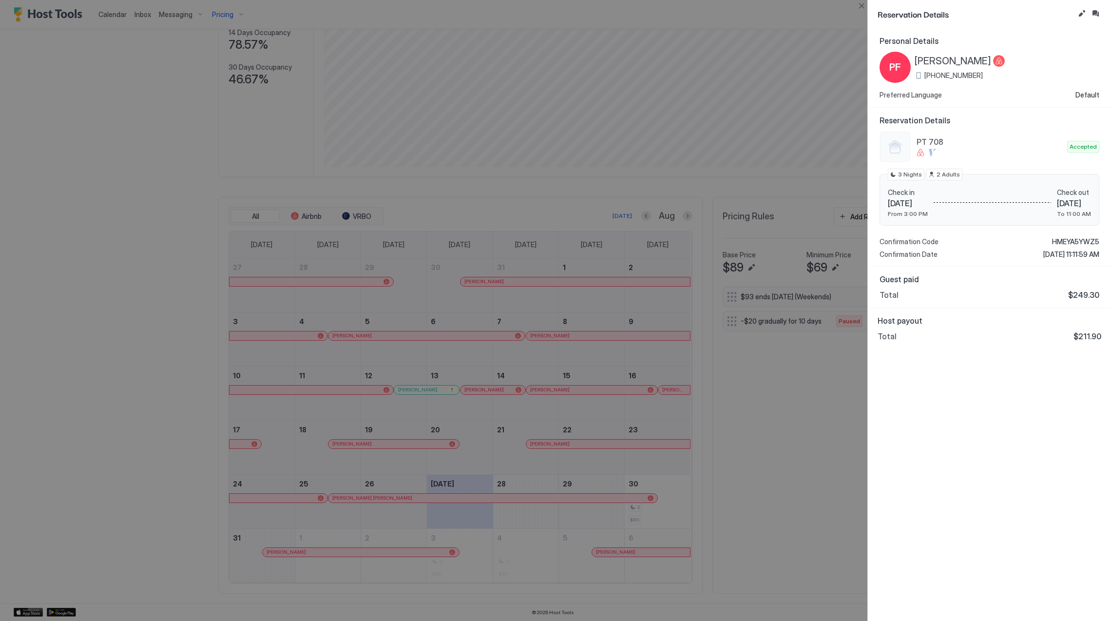
click at [402, 172] on div at bounding box center [555, 310] width 1111 height 621
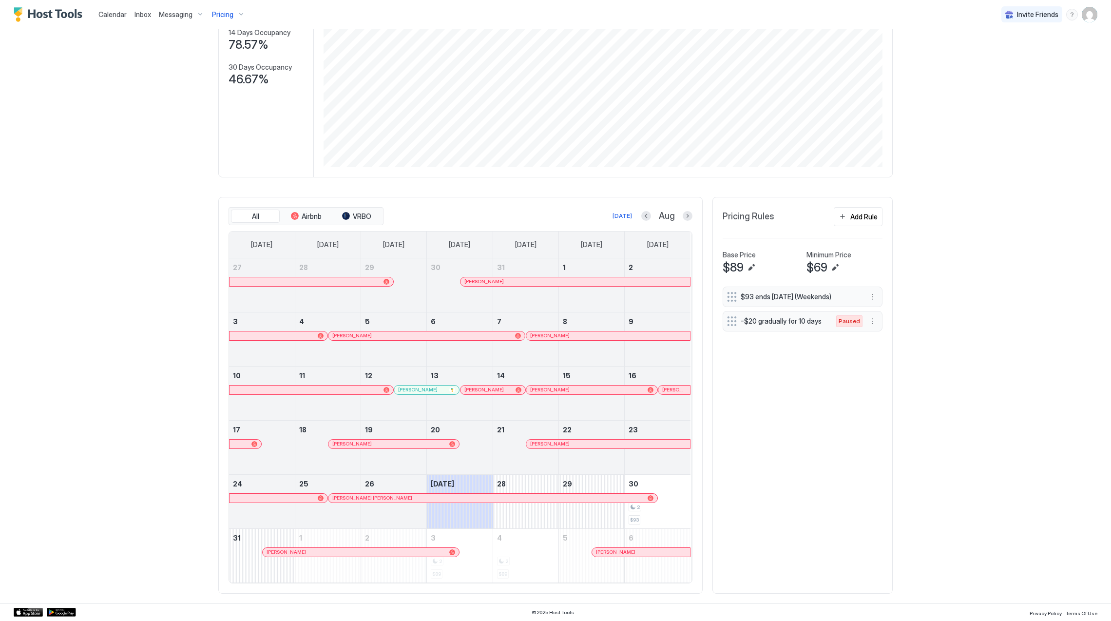
click at [233, 14] on div "Pricing" at bounding box center [228, 14] width 41 height 17
click at [69, 12] on img "Host Tools Logo" at bounding box center [50, 14] width 73 height 15
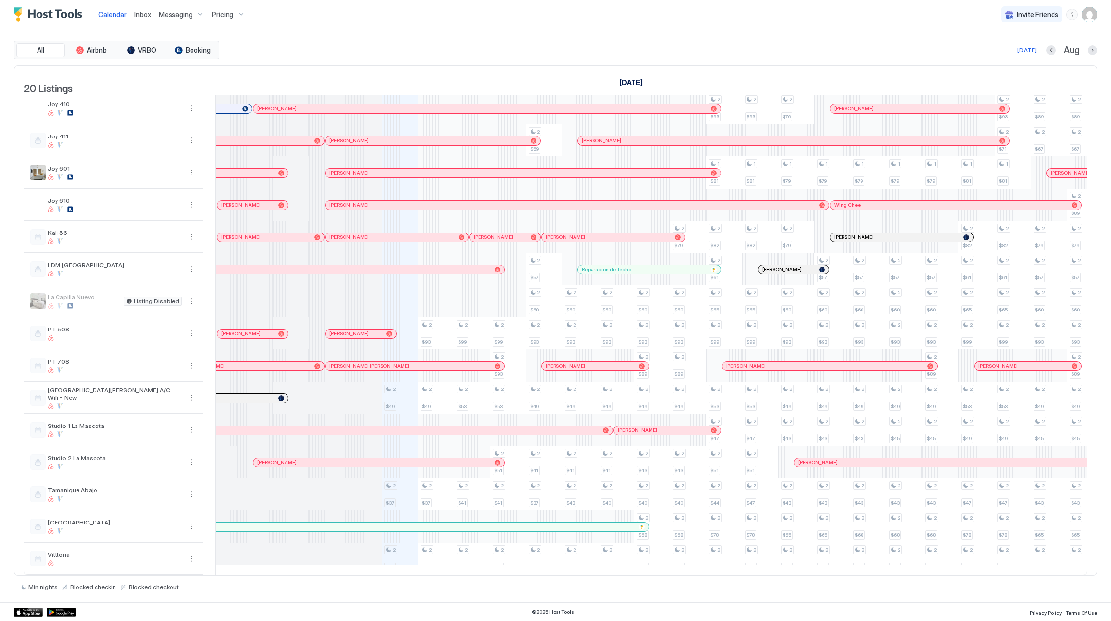
scroll to position [0, 435]
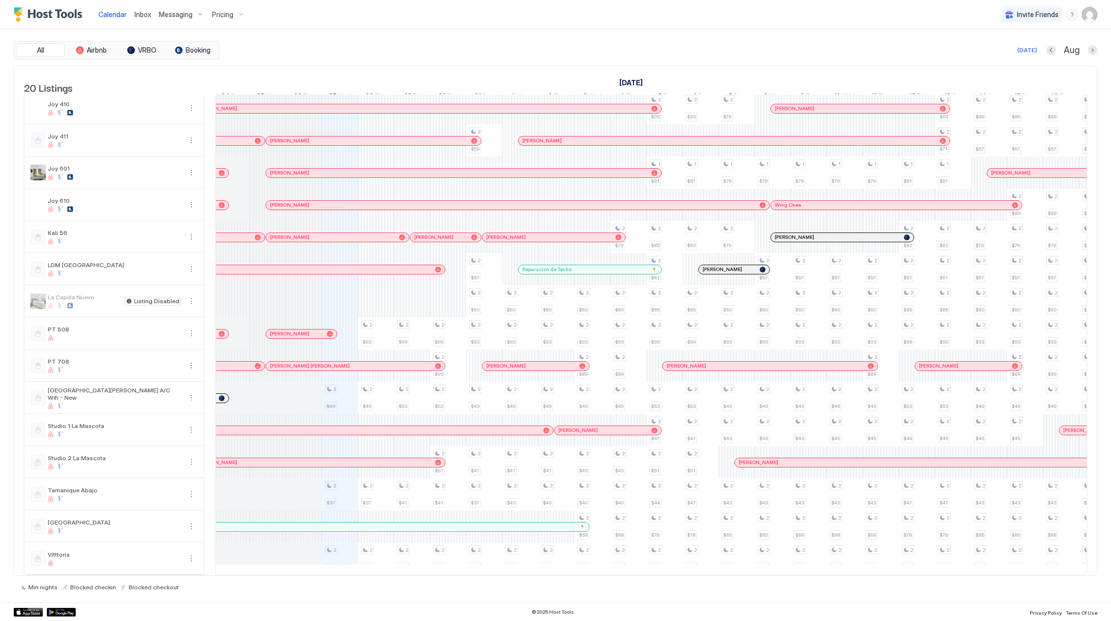
click at [215, 14] on span "Pricing" at bounding box center [222, 14] width 21 height 9
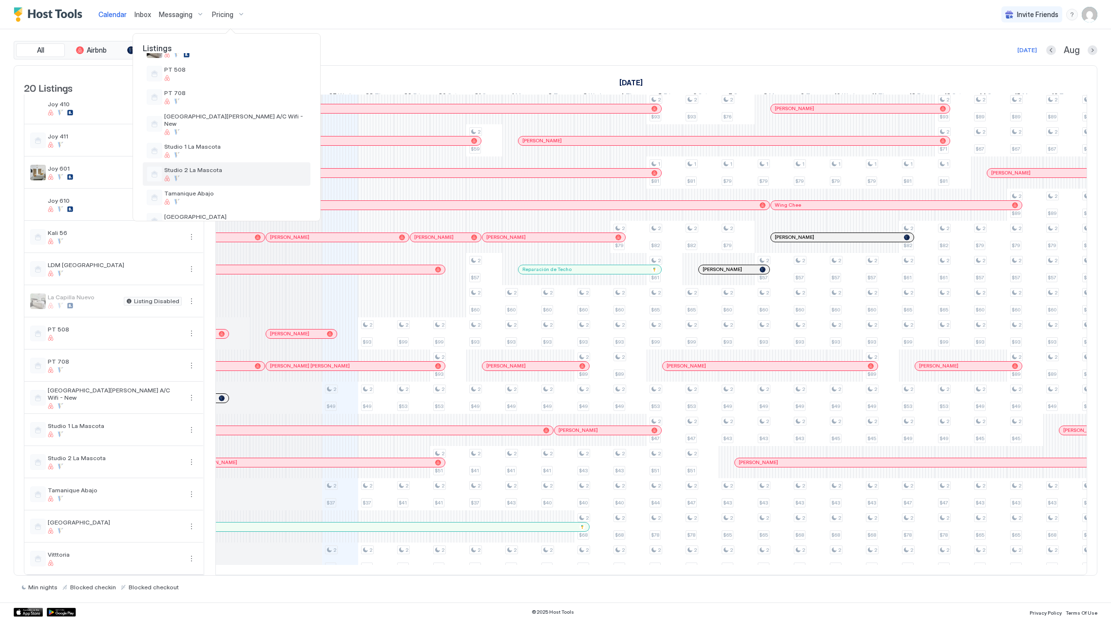
scroll to position [349, 0]
click at [210, 200] on div "Vitttoria" at bounding box center [235, 206] width 142 height 15
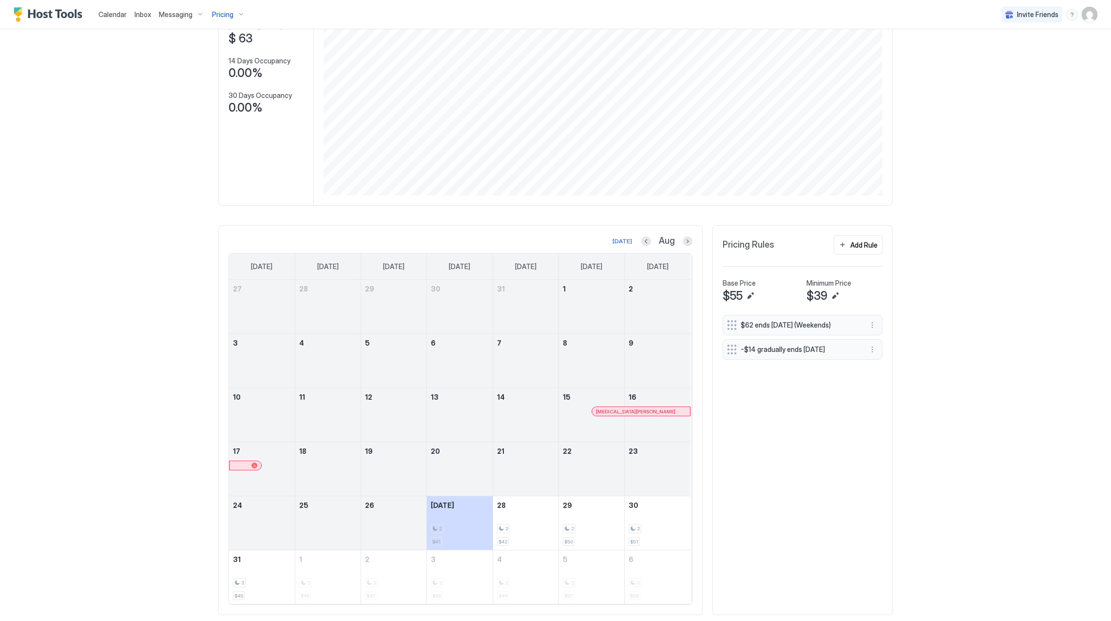
scroll to position [125, 0]
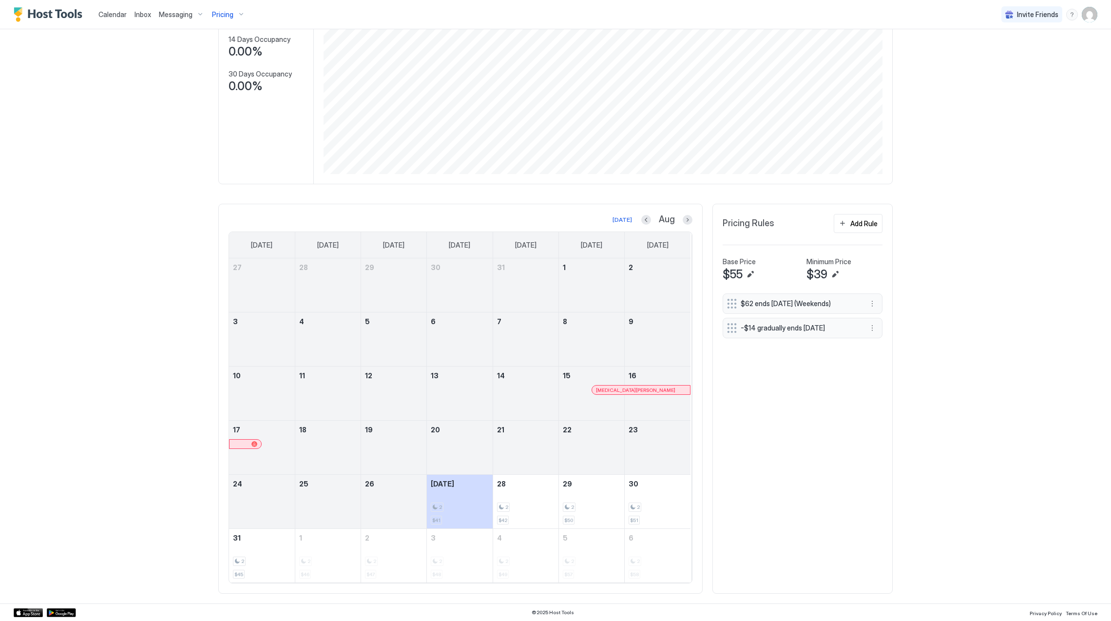
click at [626, 390] on div at bounding box center [630, 390] width 8 height 8
click at [217, 6] on div "Pricing" at bounding box center [228, 14] width 41 height 17
click at [229, 81] on span "[GEOGRAPHIC_DATA][PERSON_NAME] A/C Wifi - New" at bounding box center [235, 82] width 142 height 15
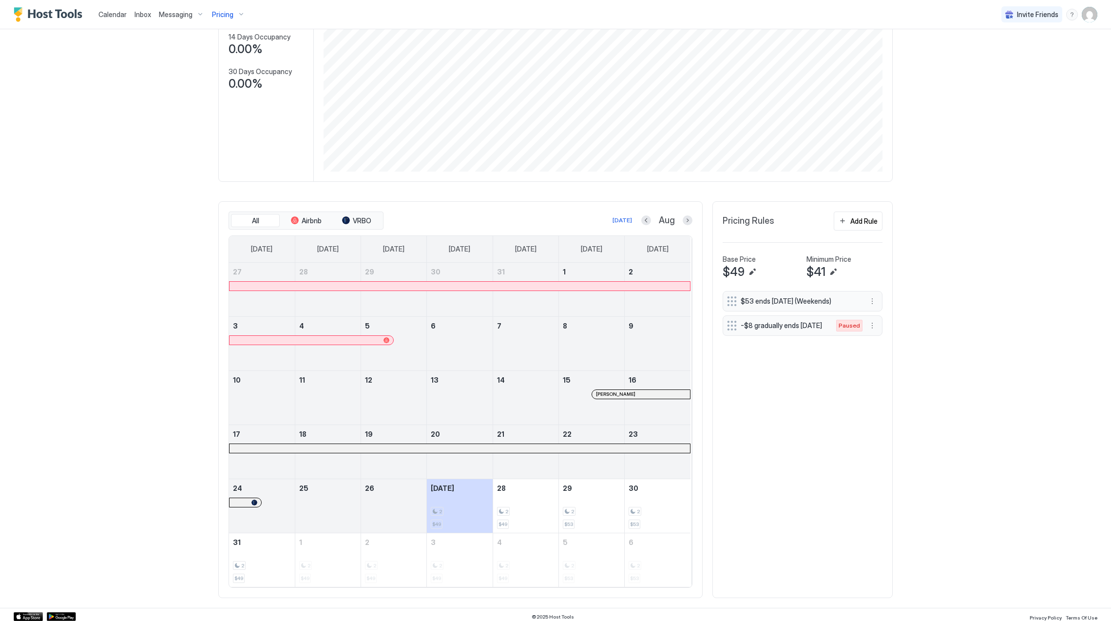
click at [563, 285] on div at bounding box center [460, 286] width 461 height 9
click at [603, 393] on span "[PERSON_NAME]" at bounding box center [615, 394] width 39 height 6
click at [223, 8] on div "Pricing" at bounding box center [228, 14] width 41 height 17
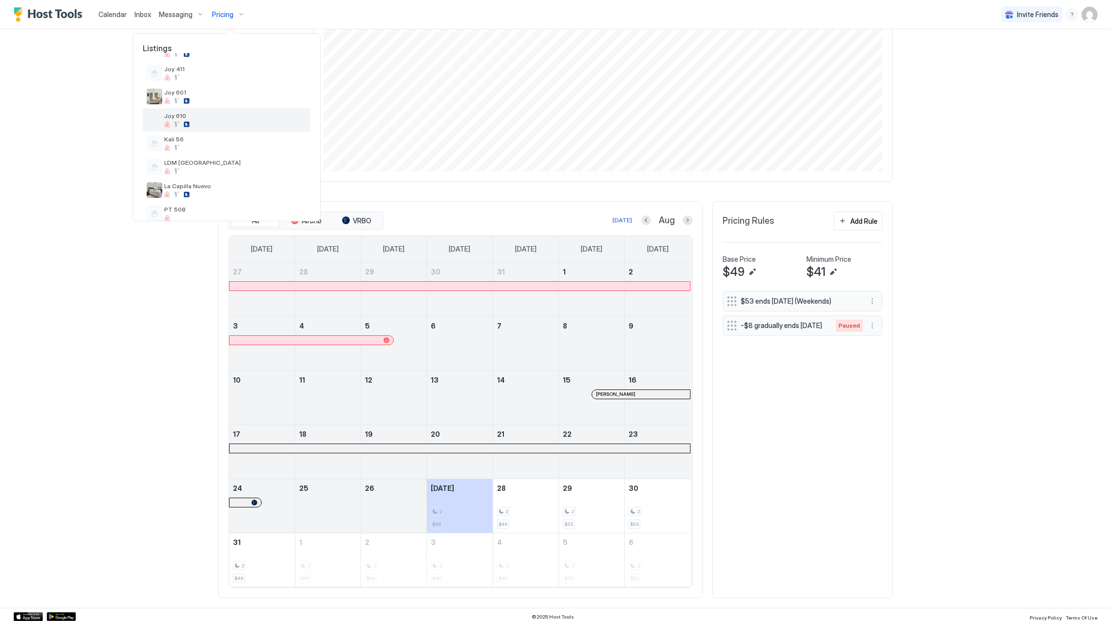
scroll to position [195, 0]
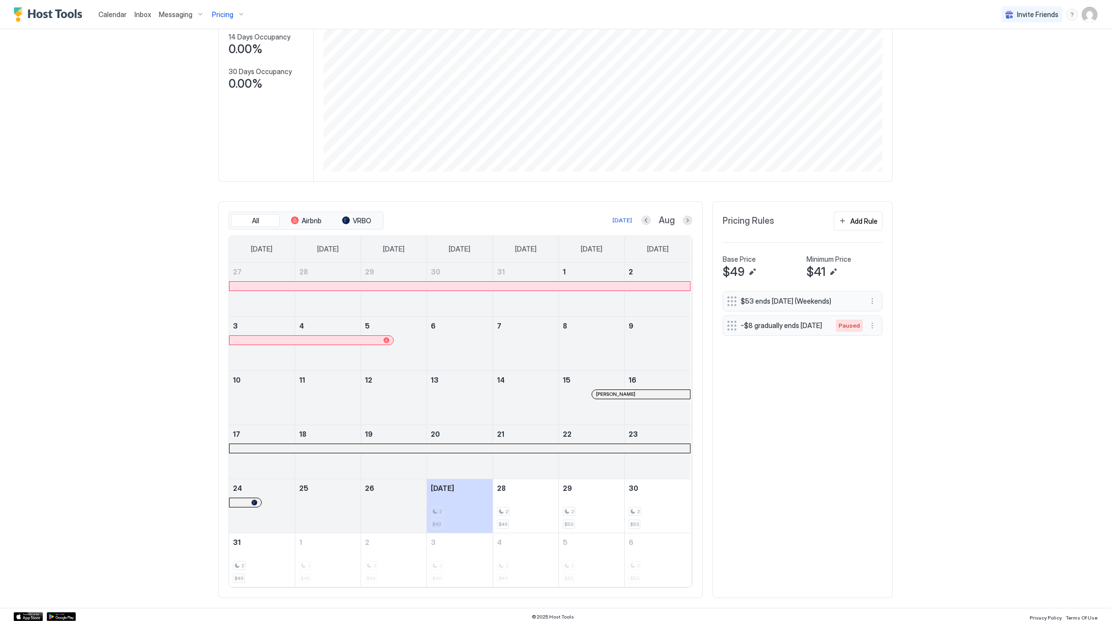
click at [238, 13] on div "Pricing" at bounding box center [228, 14] width 41 height 17
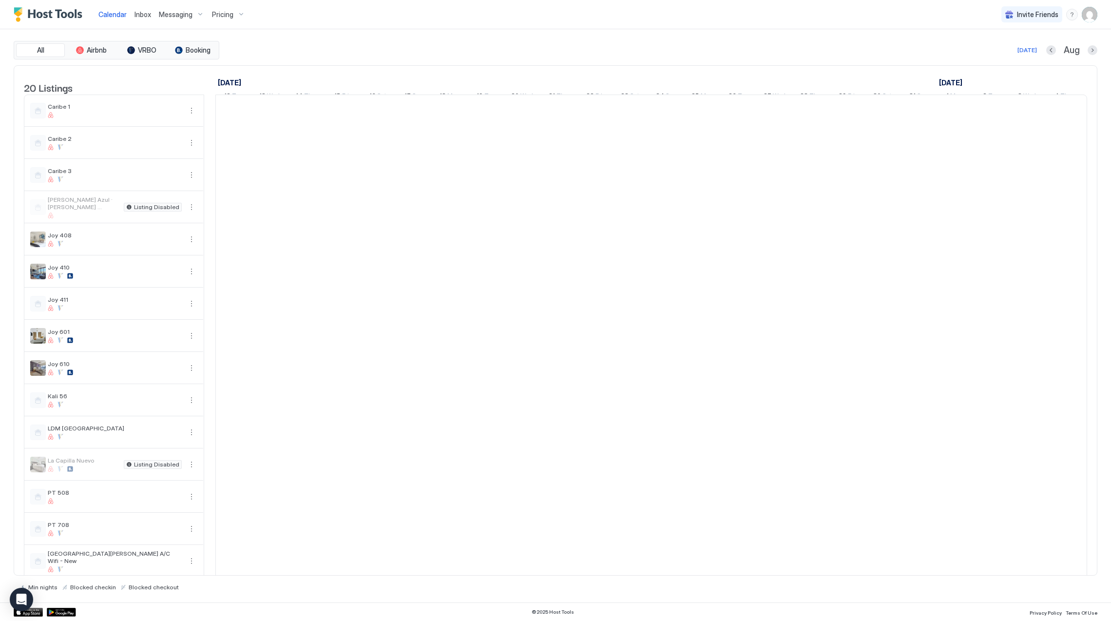
scroll to position [0, 541]
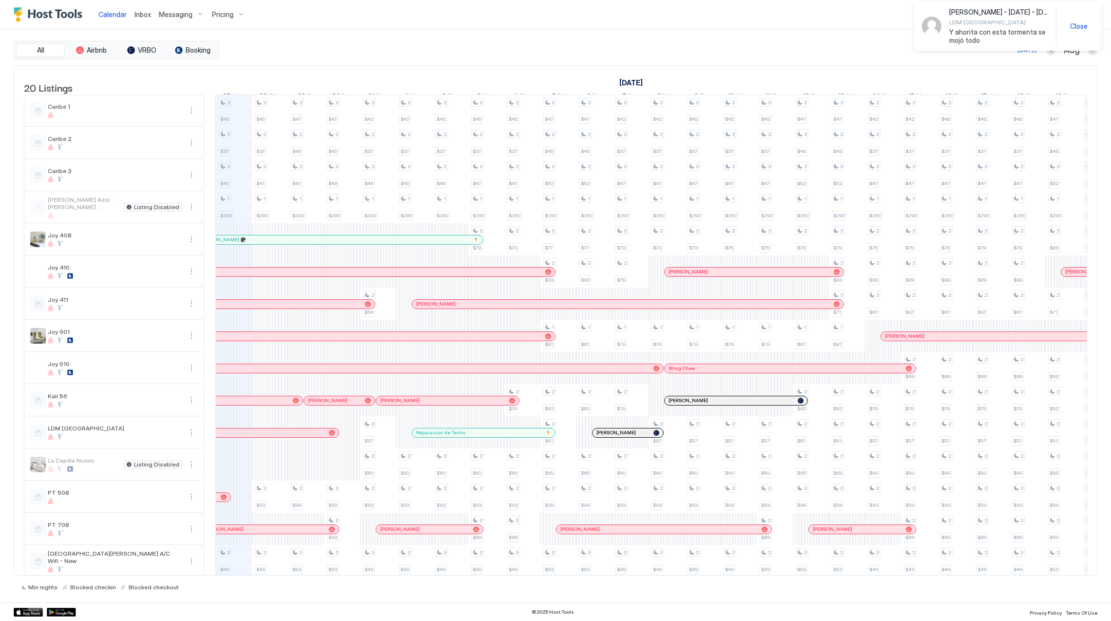
click at [140, 12] on span "Inbox" at bounding box center [143, 14] width 17 height 8
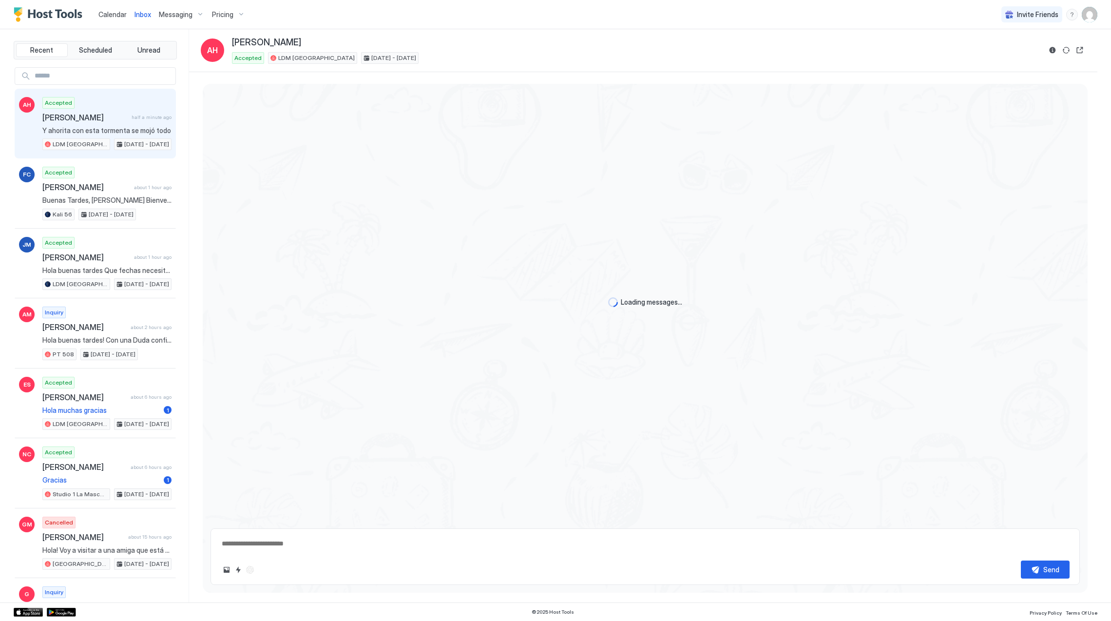
scroll to position [426, 0]
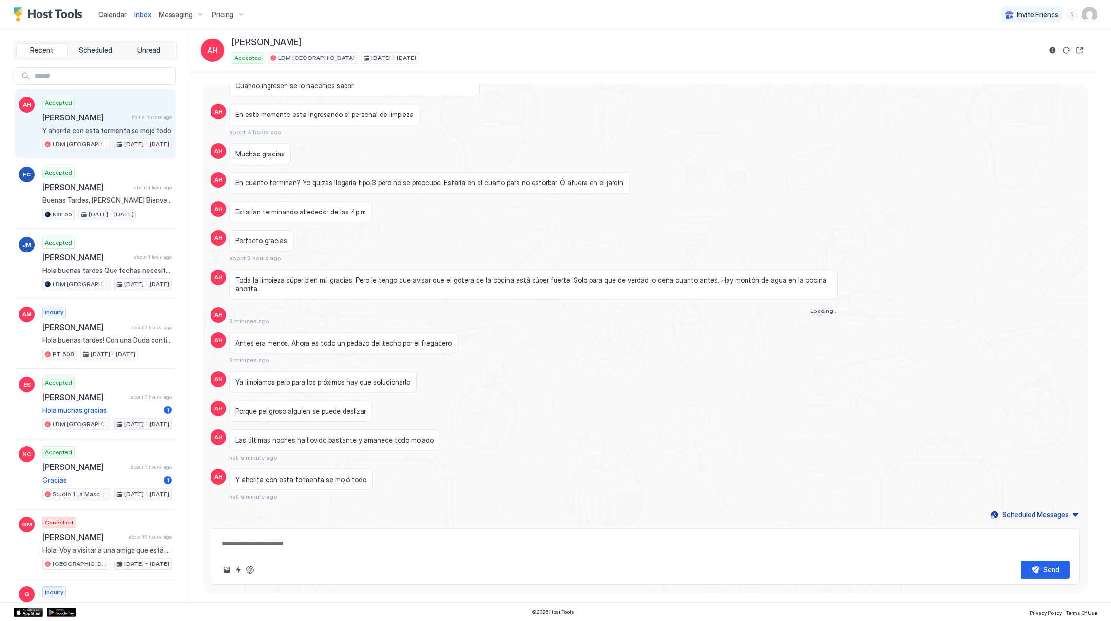
type textarea "*"
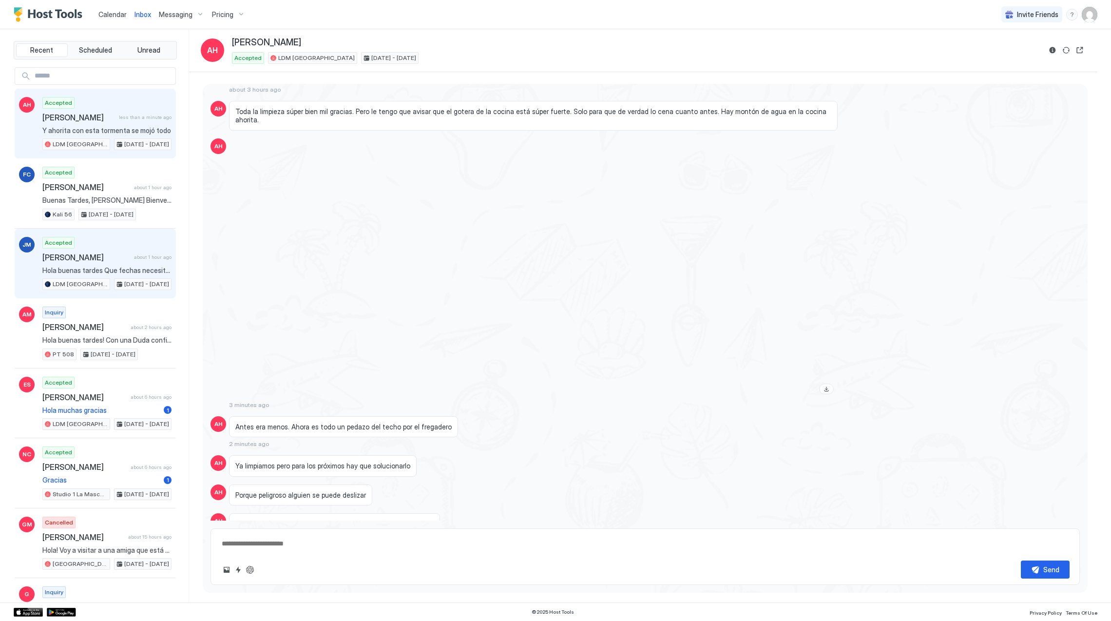
scroll to position [548, 0]
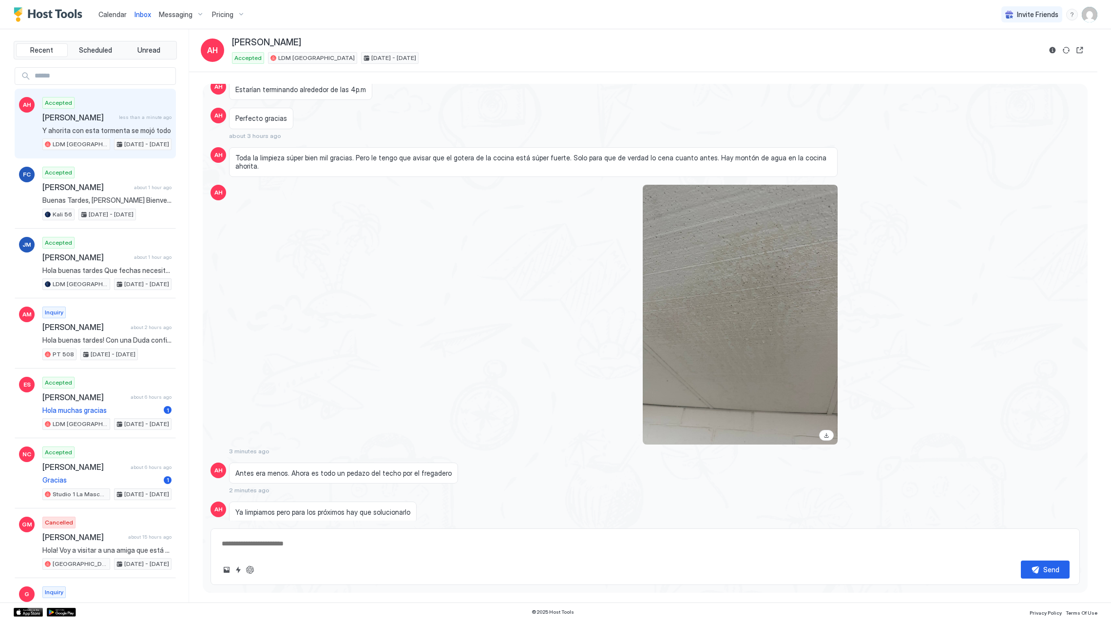
click at [24, 17] on img "Host Tools Logo" at bounding box center [50, 14] width 73 height 15
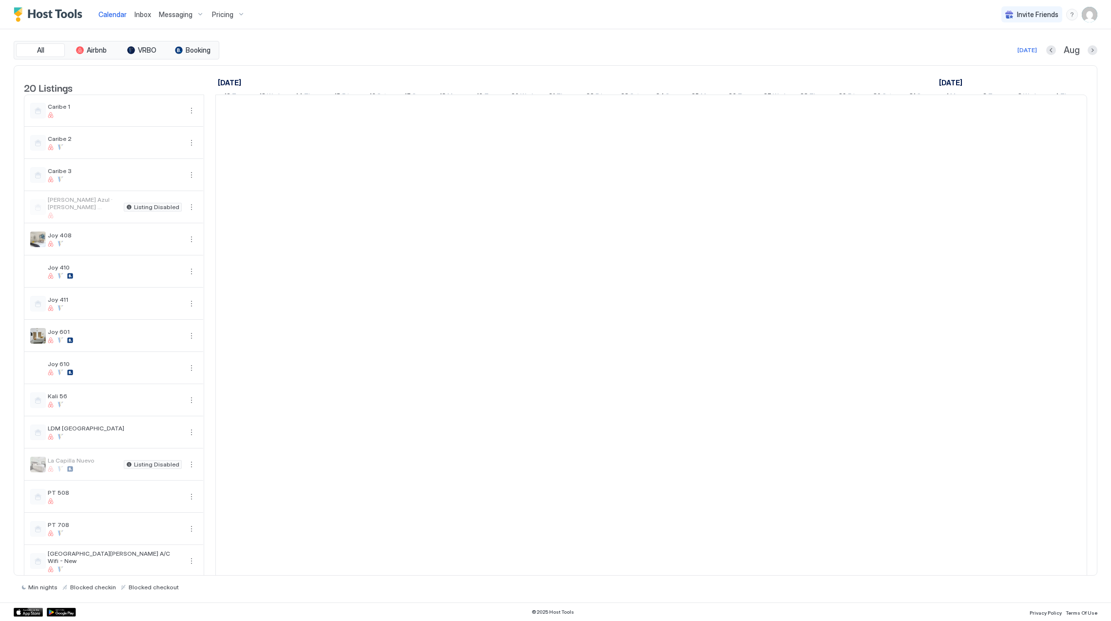
scroll to position [0, 541]
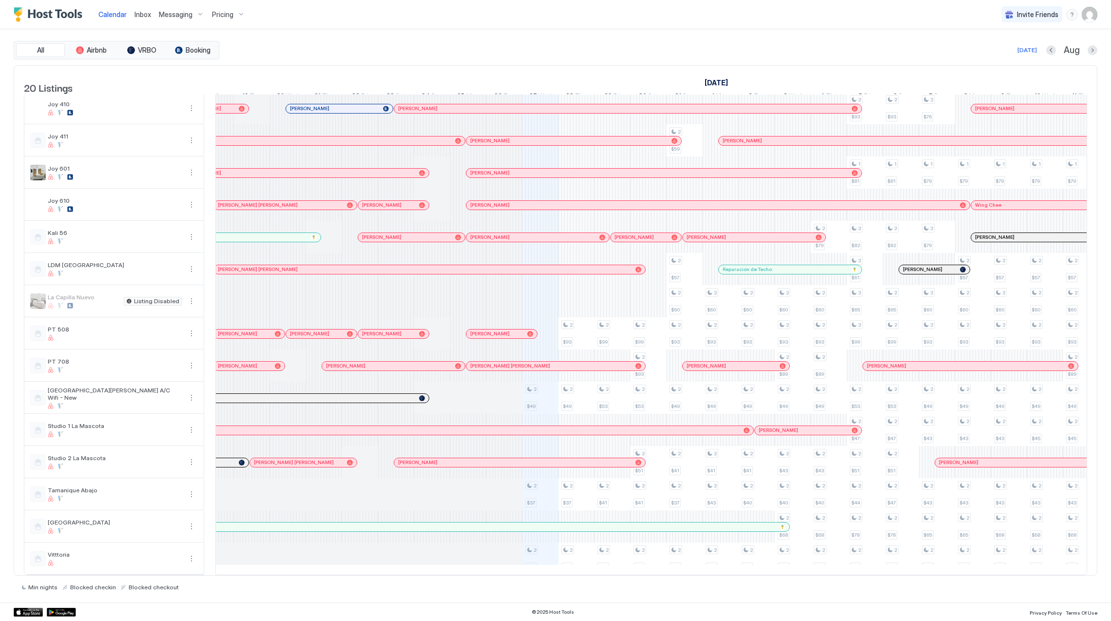
click at [389, 394] on div at bounding box center [388, 398] width 8 height 8
click at [227, 14] on span "Pricing" at bounding box center [222, 14] width 21 height 9
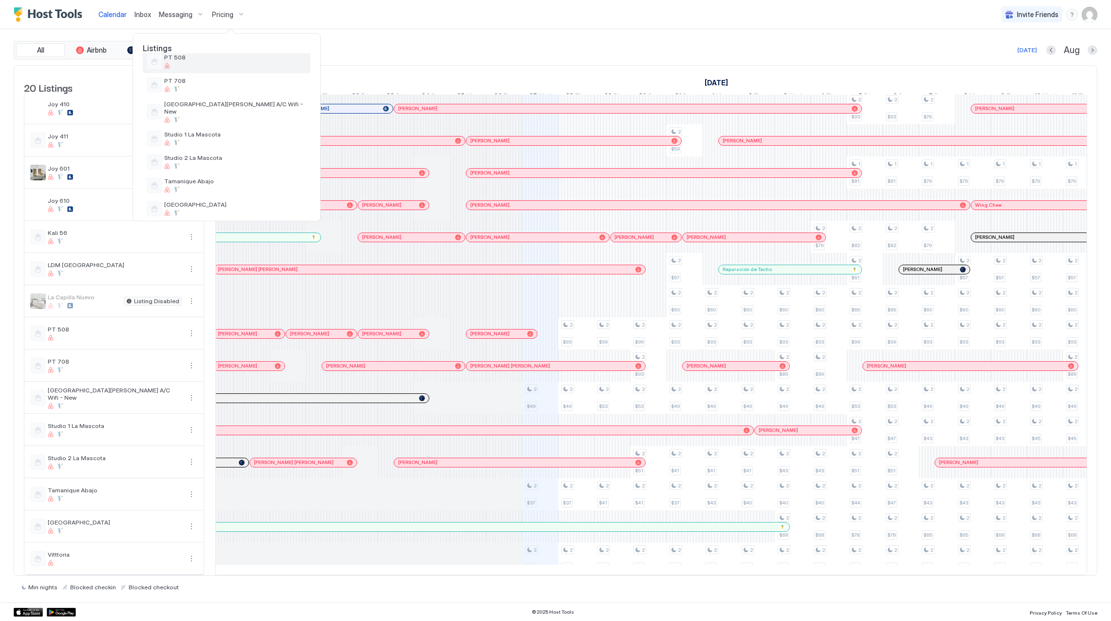
scroll to position [325, 0]
click at [239, 108] on div "[GEOGRAPHIC_DATA][PERSON_NAME] A/C Wifi - New" at bounding box center [235, 111] width 142 height 22
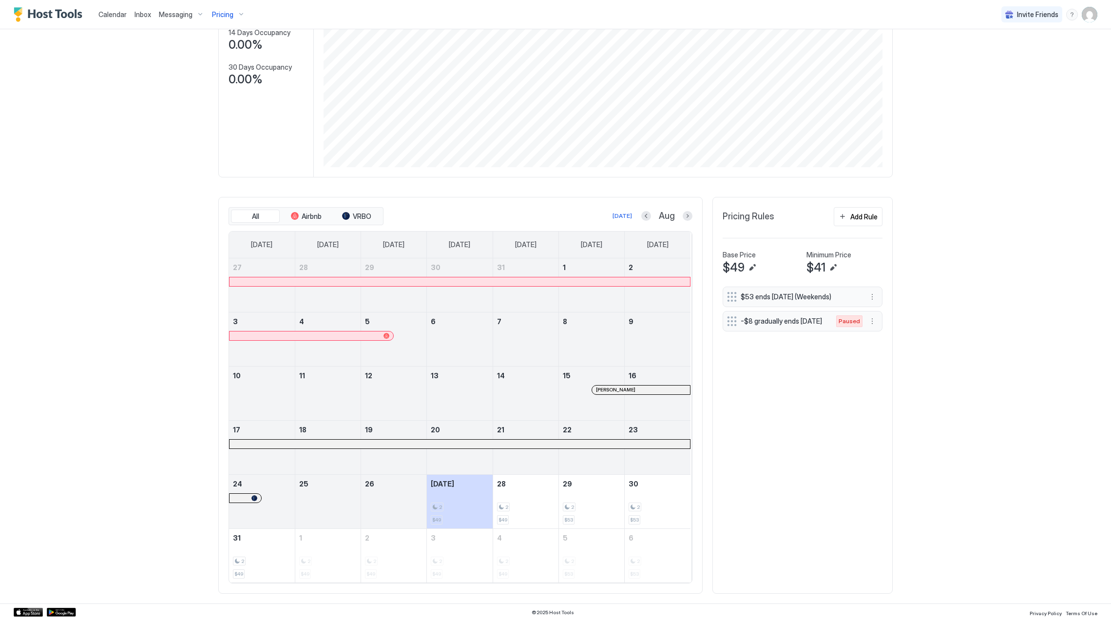
scroll to position [133, 0]
